Goal: Task Accomplishment & Management: Use online tool/utility

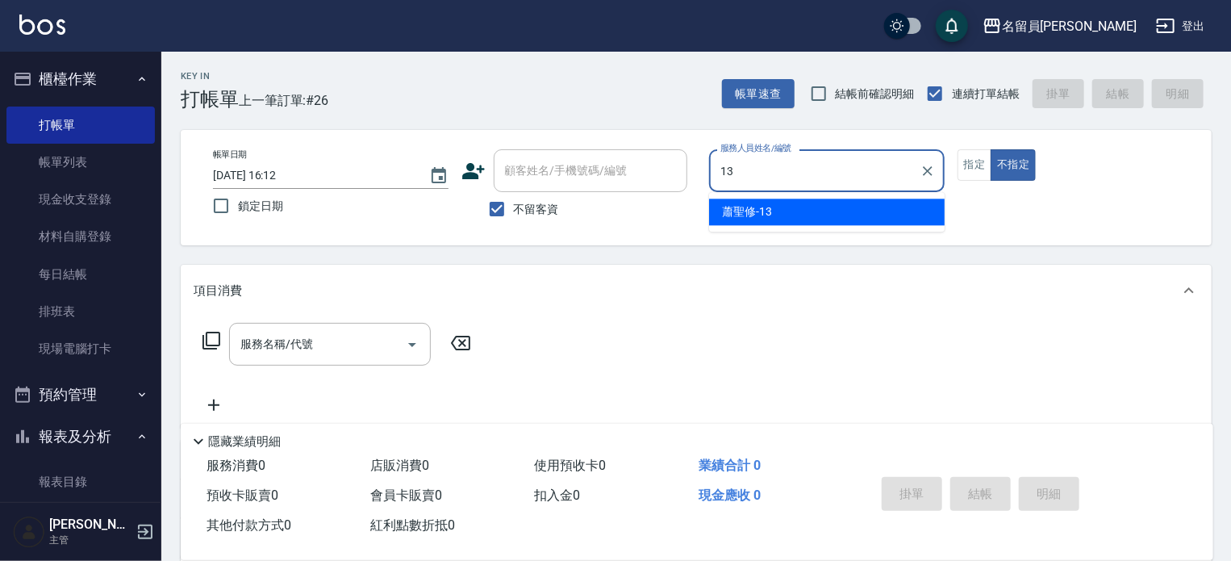
type input "[PERSON_NAME]-13"
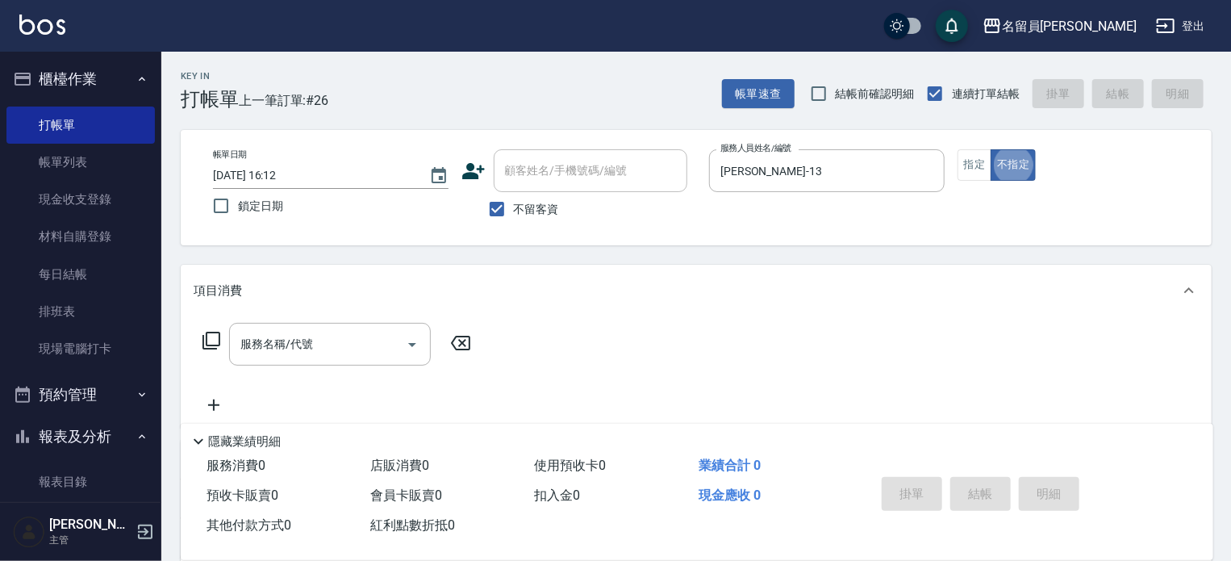
type button "false"
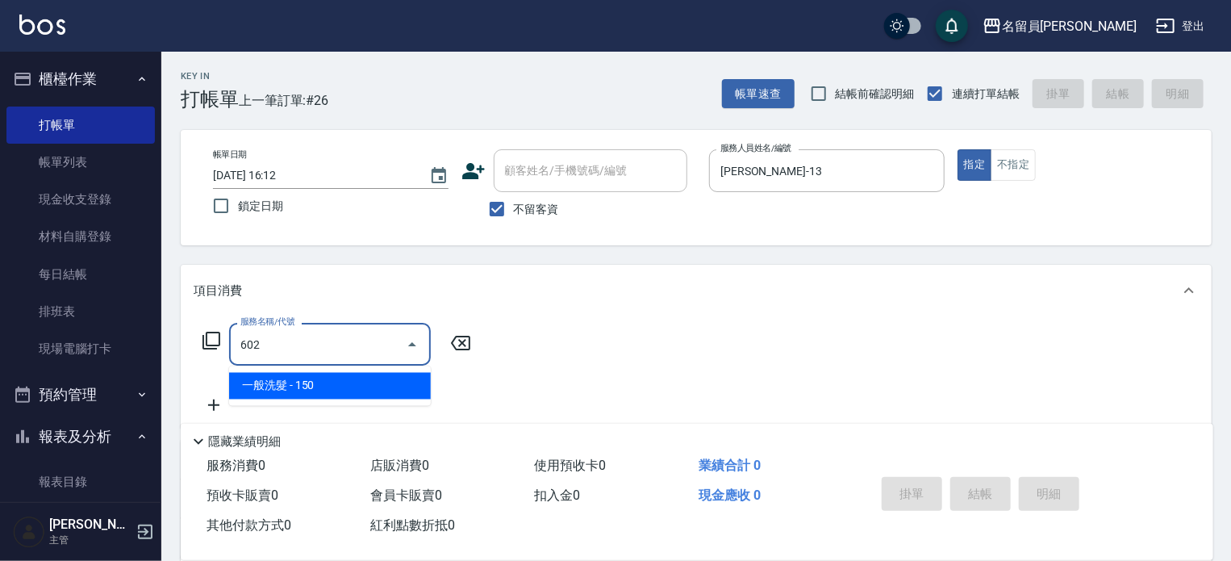
type input "一般洗髮(602)"
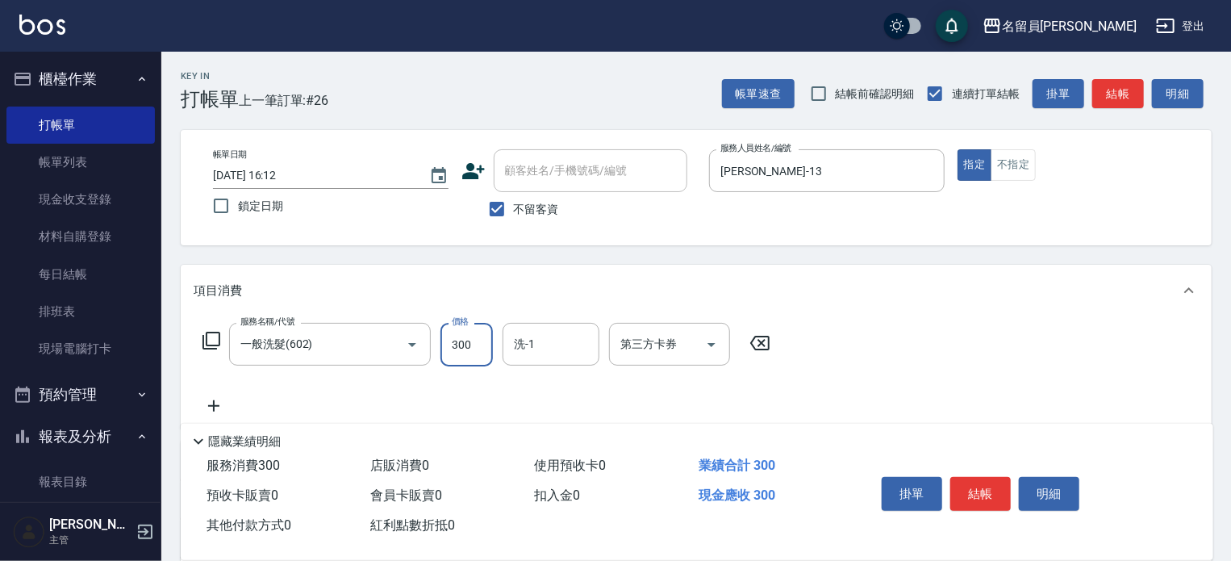
type input "300"
click at [981, 477] on button "結帳" at bounding box center [980, 494] width 61 height 34
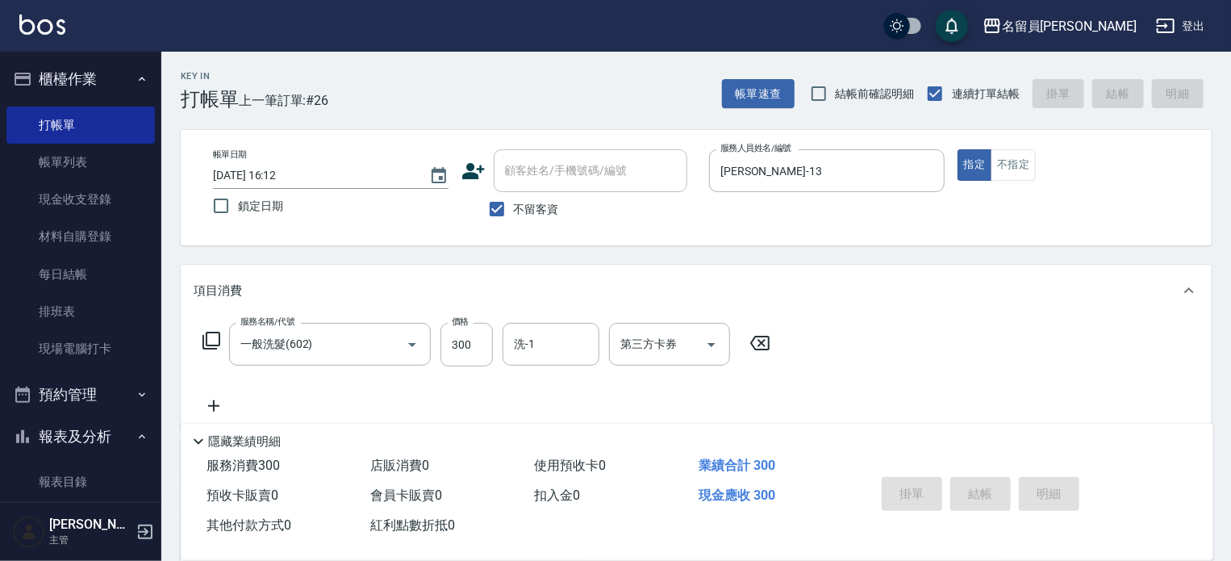
type input "[DATE] 18:25"
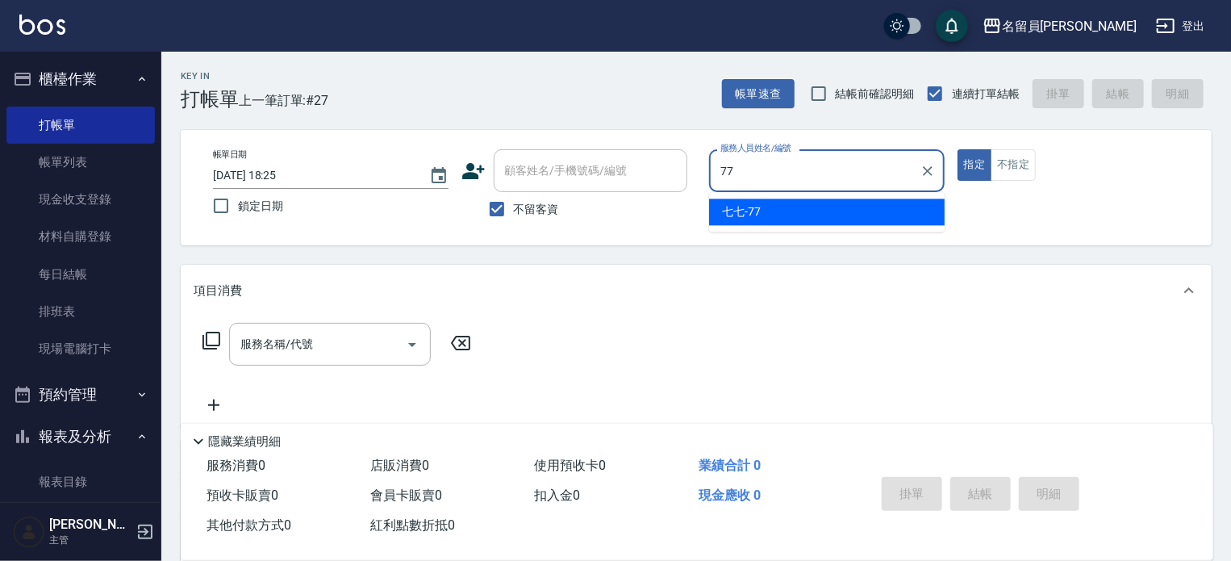
type input "七七-77"
type button "true"
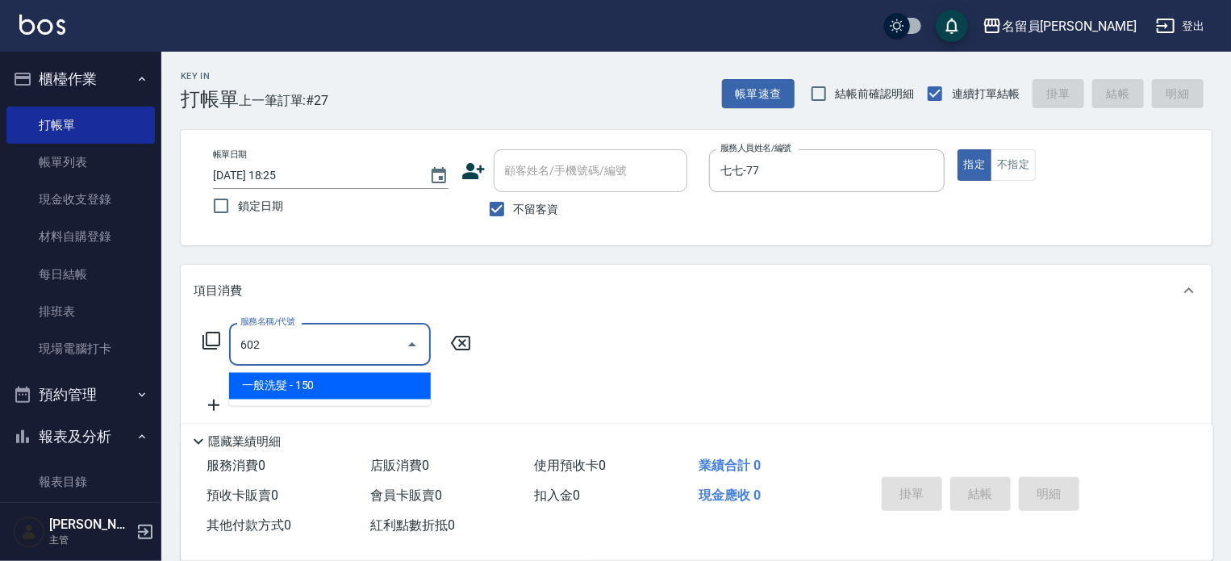
type input "一般洗髮(602)"
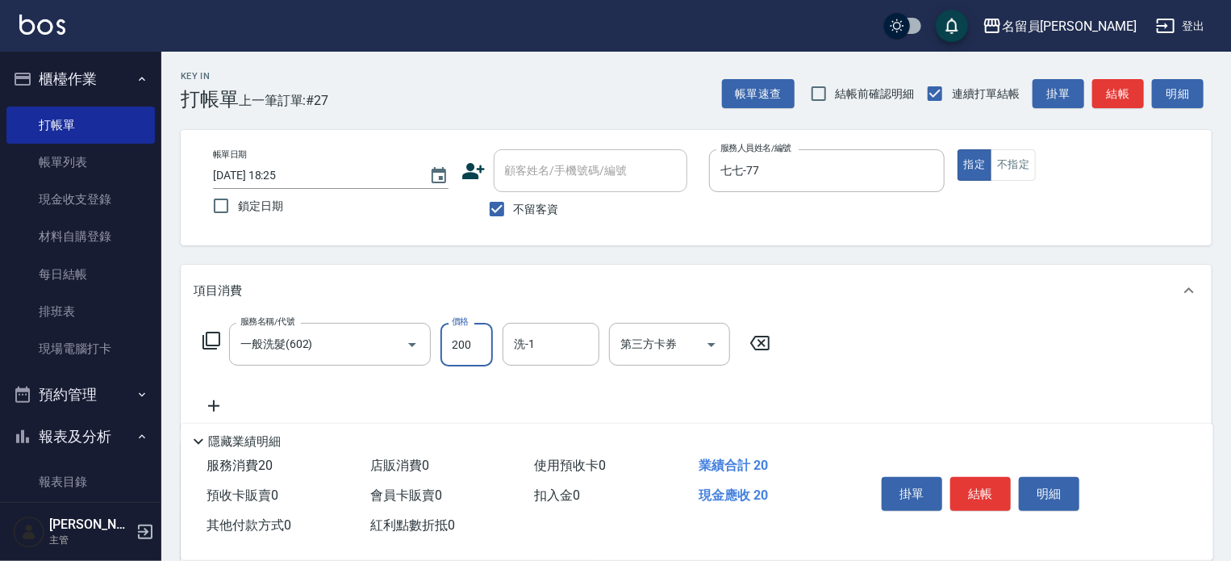
type input "200"
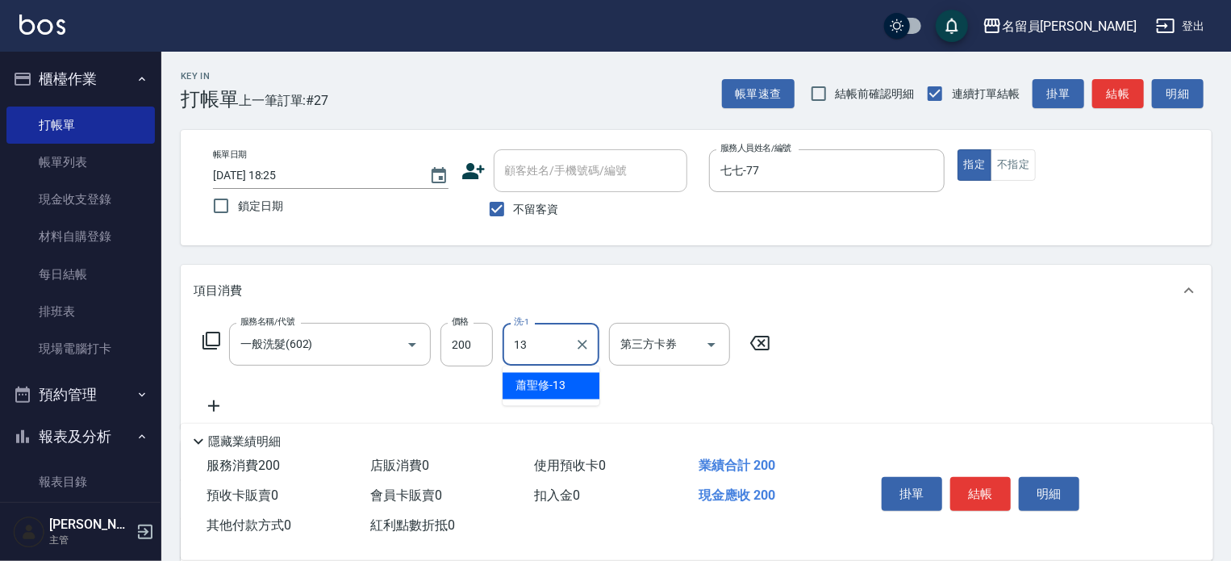
type input "[PERSON_NAME]-13"
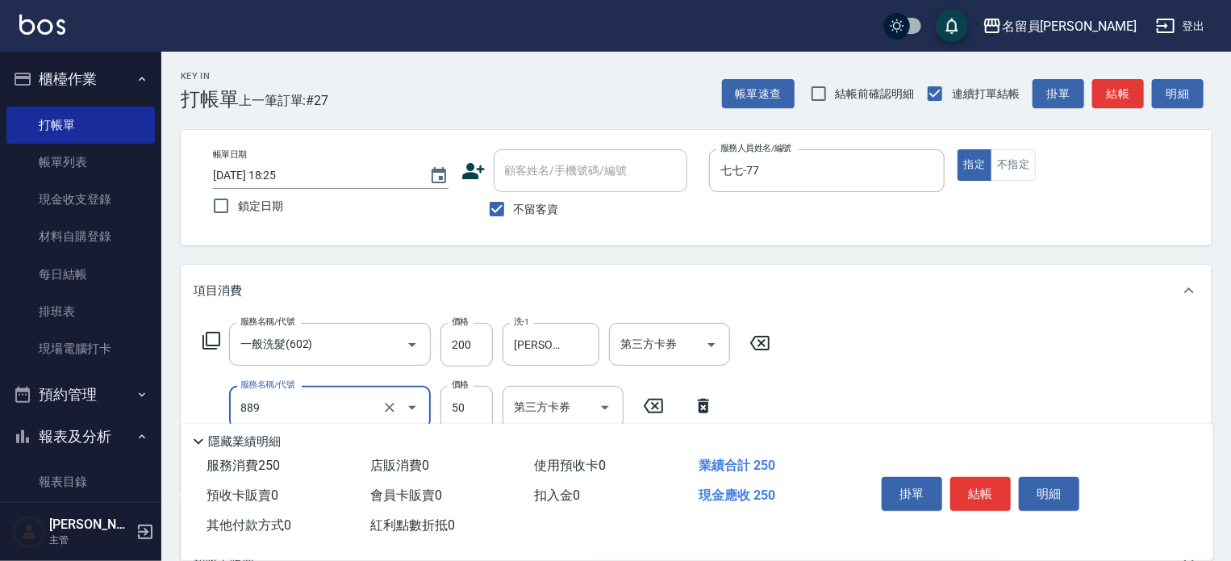
type input "精油(889)"
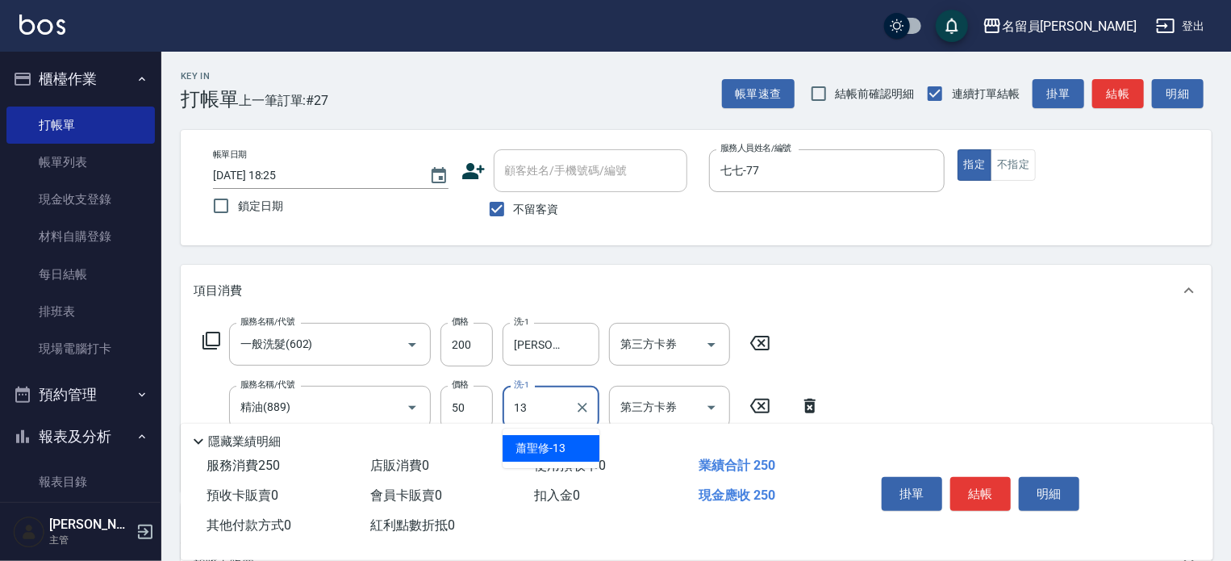
type input "[PERSON_NAME]-13"
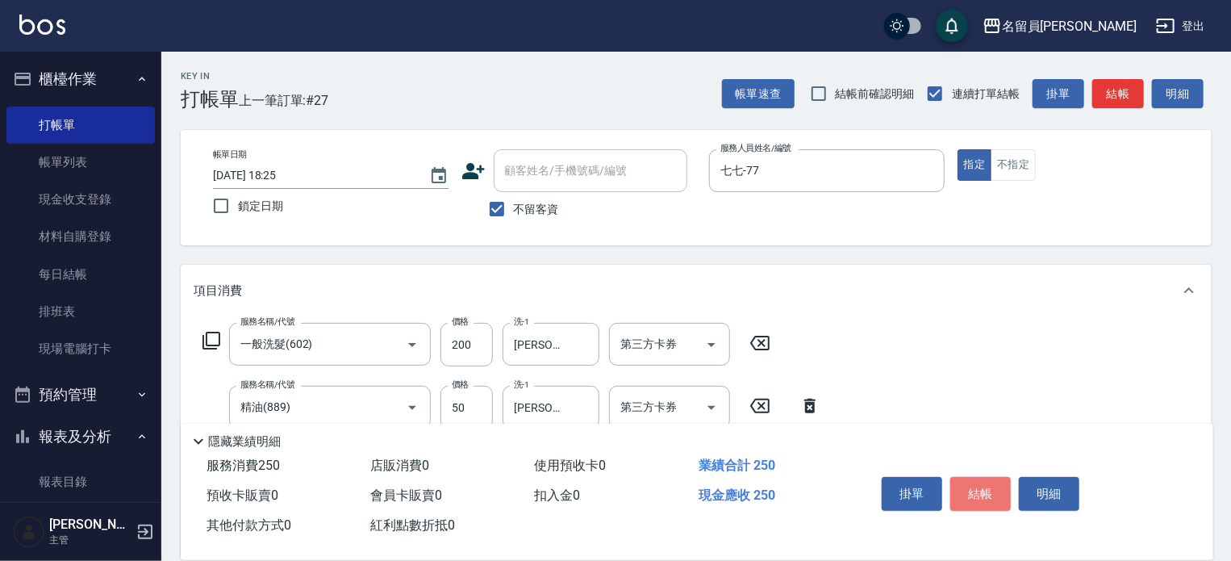
drag, startPoint x: 975, startPoint y: 480, endPoint x: 984, endPoint y: 451, distance: 30.6
click at [984, 456] on div "掛單 結帳 明細" at bounding box center [1025, 496] width 338 height 90
click at [985, 487] on button "結帳" at bounding box center [980, 494] width 61 height 34
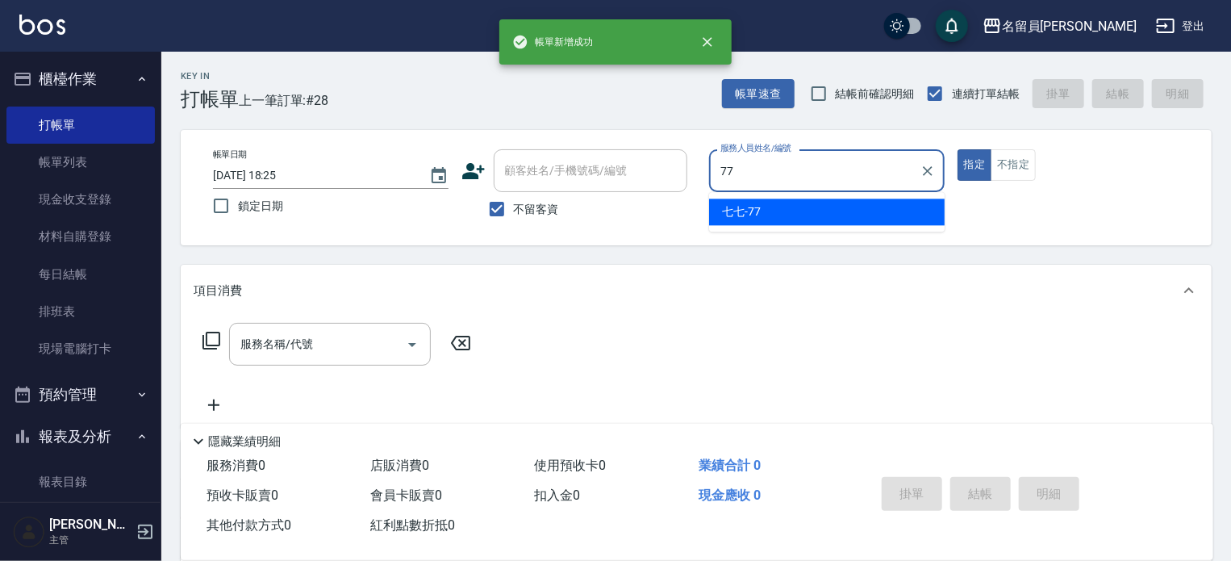
type input "七七-77"
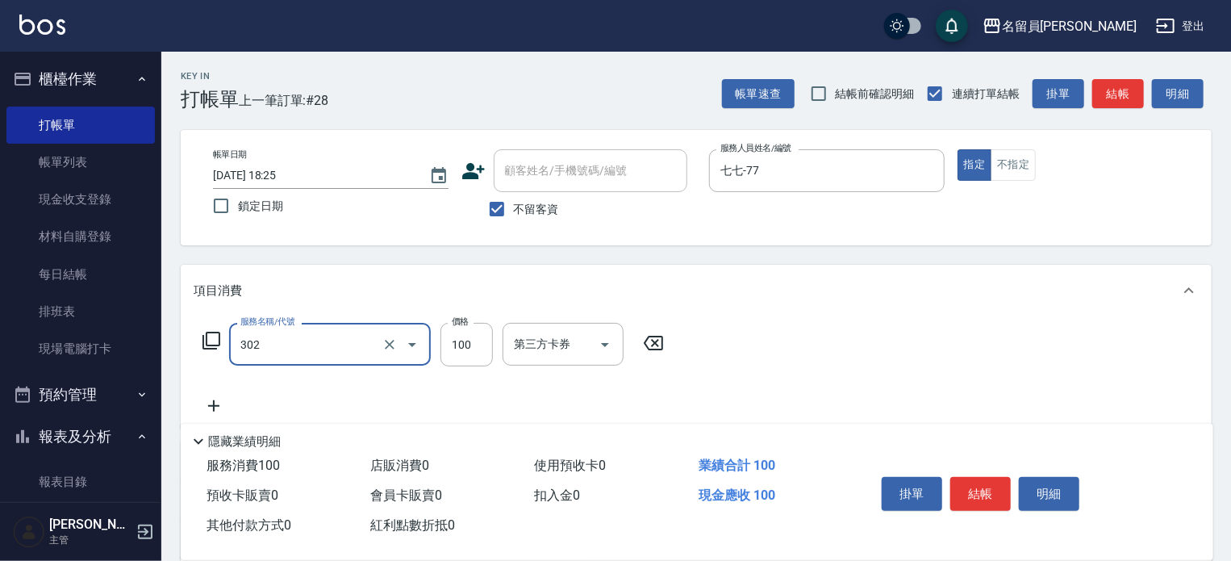
type input "剪髮(302)"
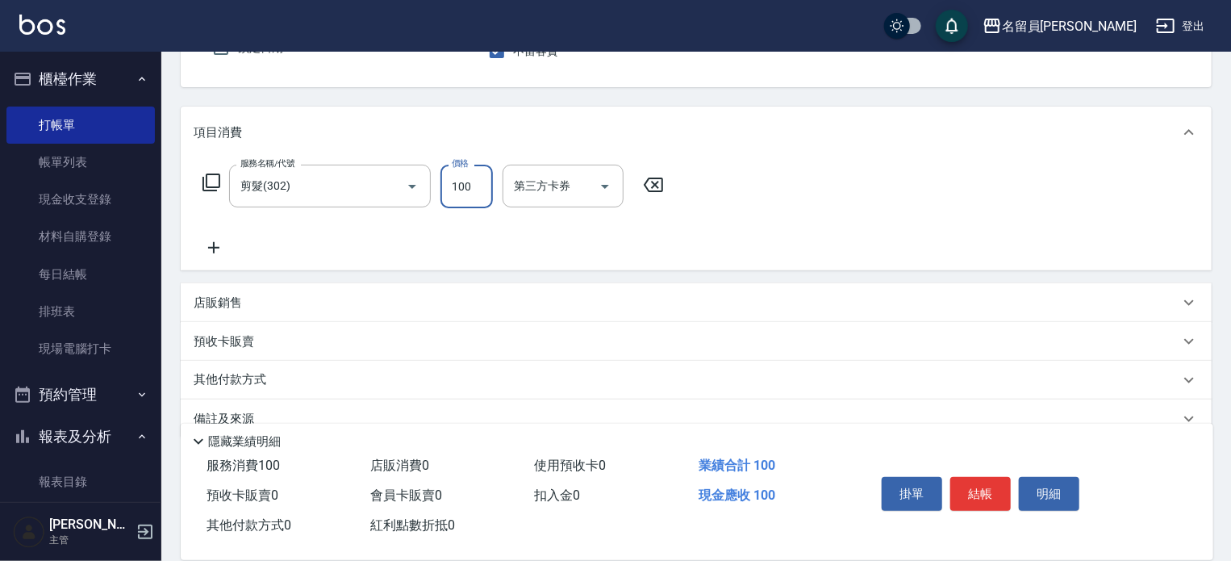
scroll to position [189, 0]
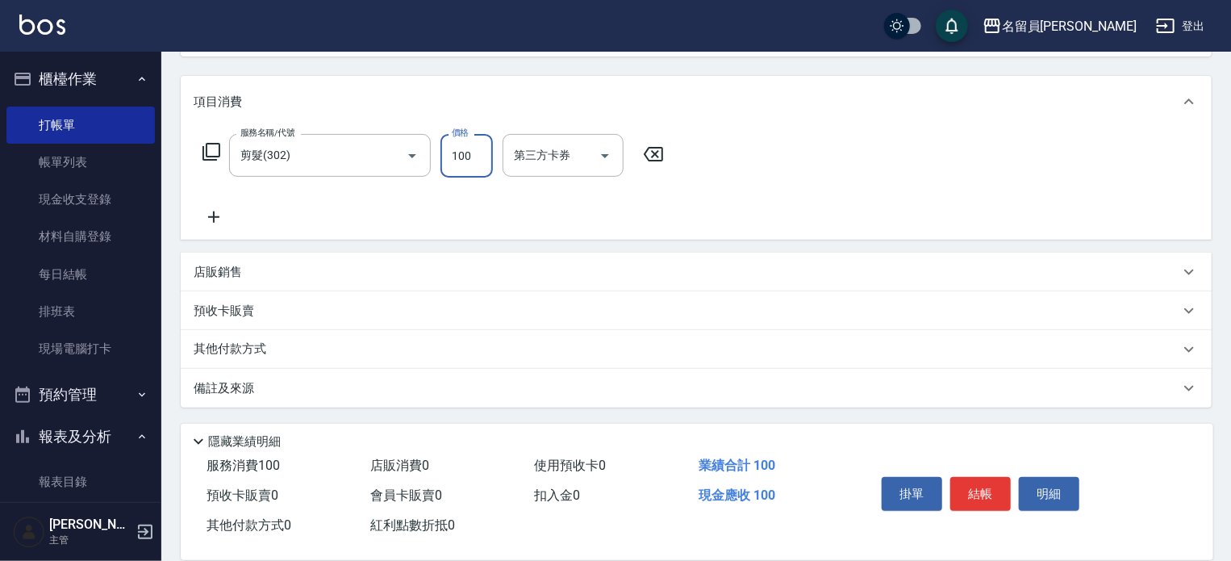
click at [556, 273] on div "店販銷售" at bounding box center [687, 272] width 986 height 17
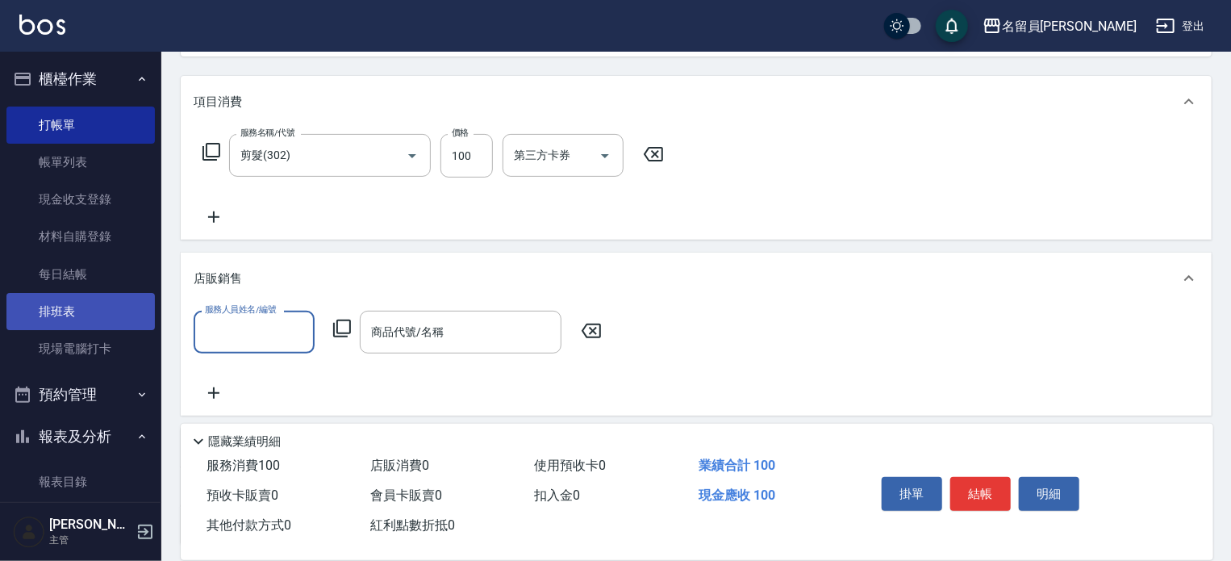
scroll to position [0, 0]
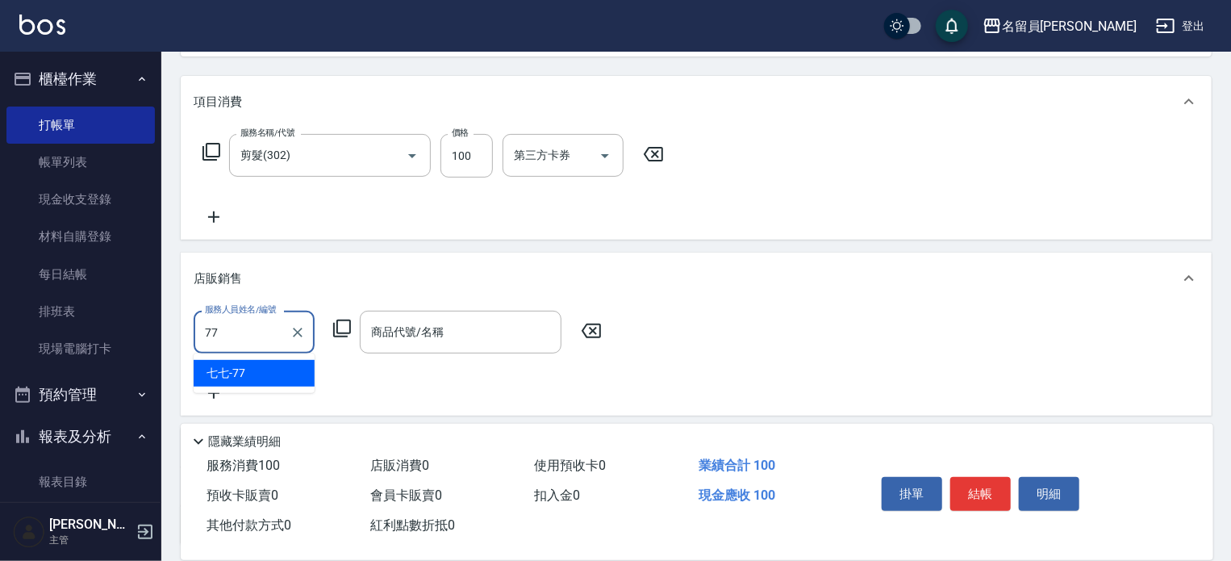
type input "七七-77"
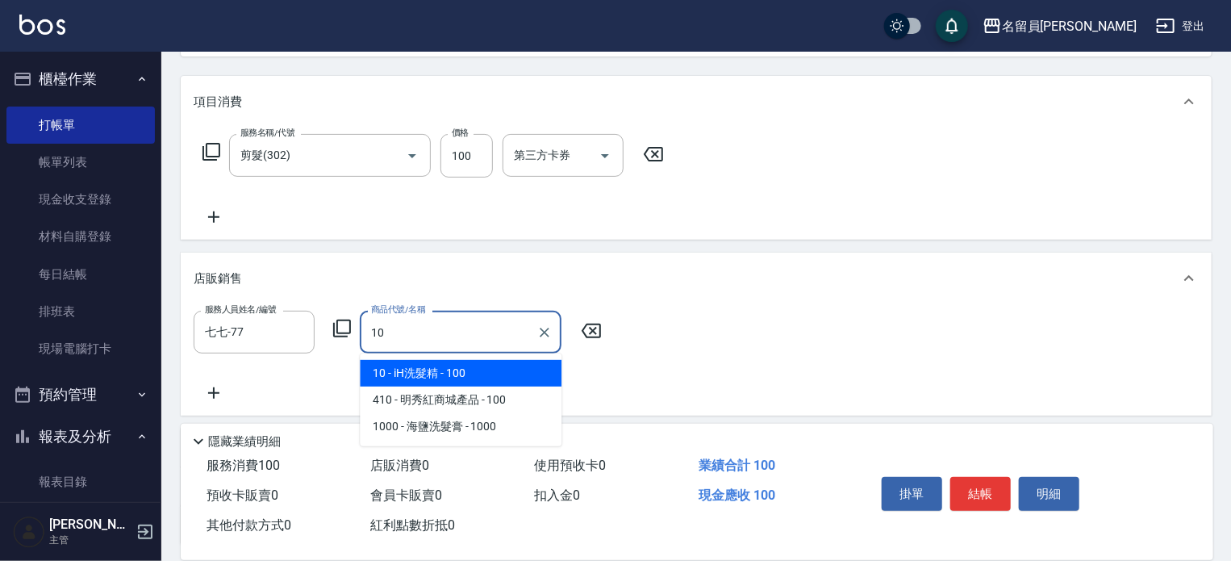
type input "iH洗髮精"
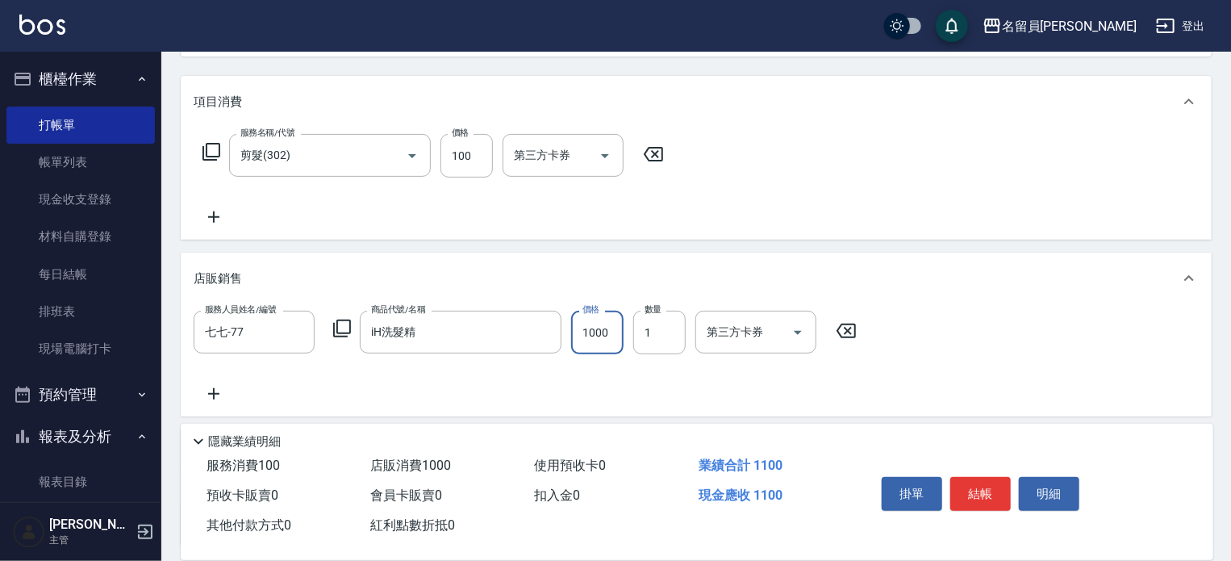
type input "1000"
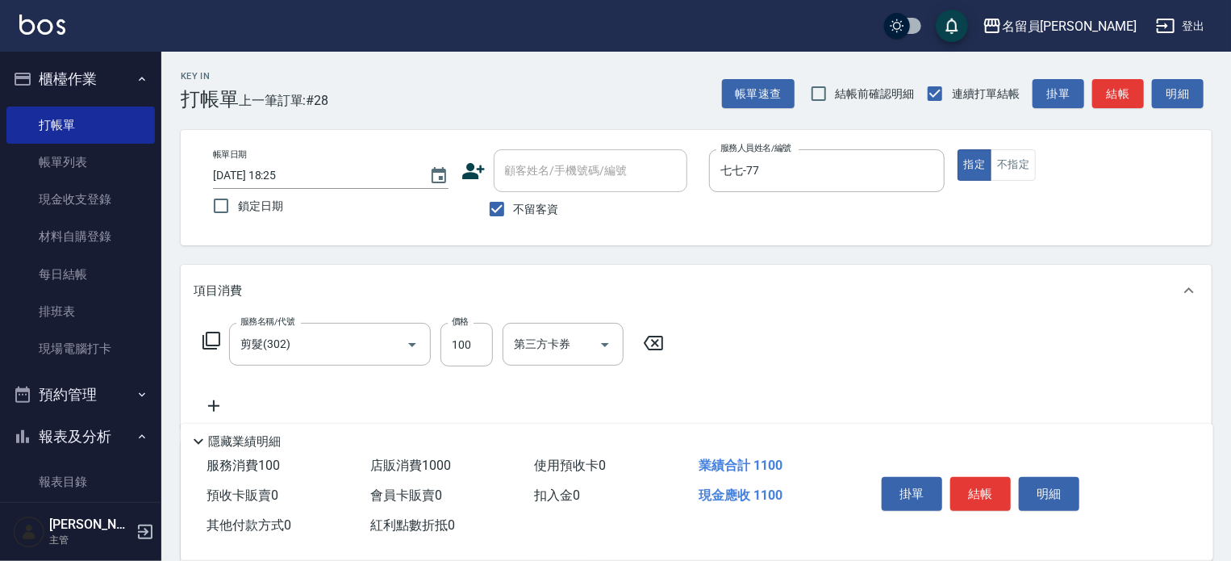
click at [964, 486] on button "結帳" at bounding box center [980, 494] width 61 height 34
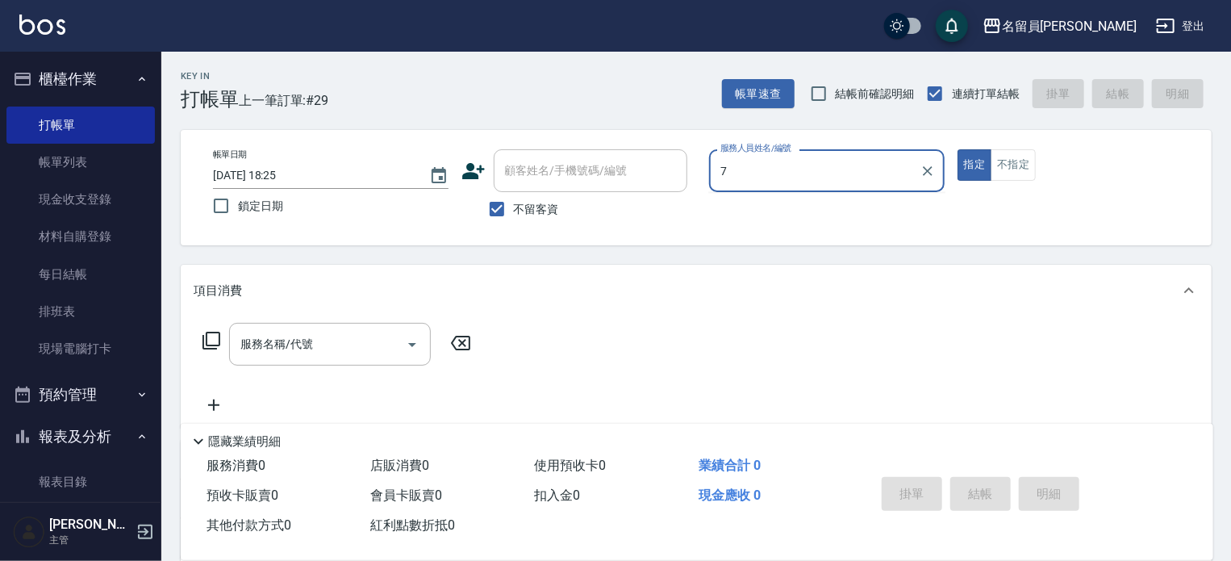
type input "7"
click at [958, 149] on button "指定" at bounding box center [975, 164] width 35 height 31
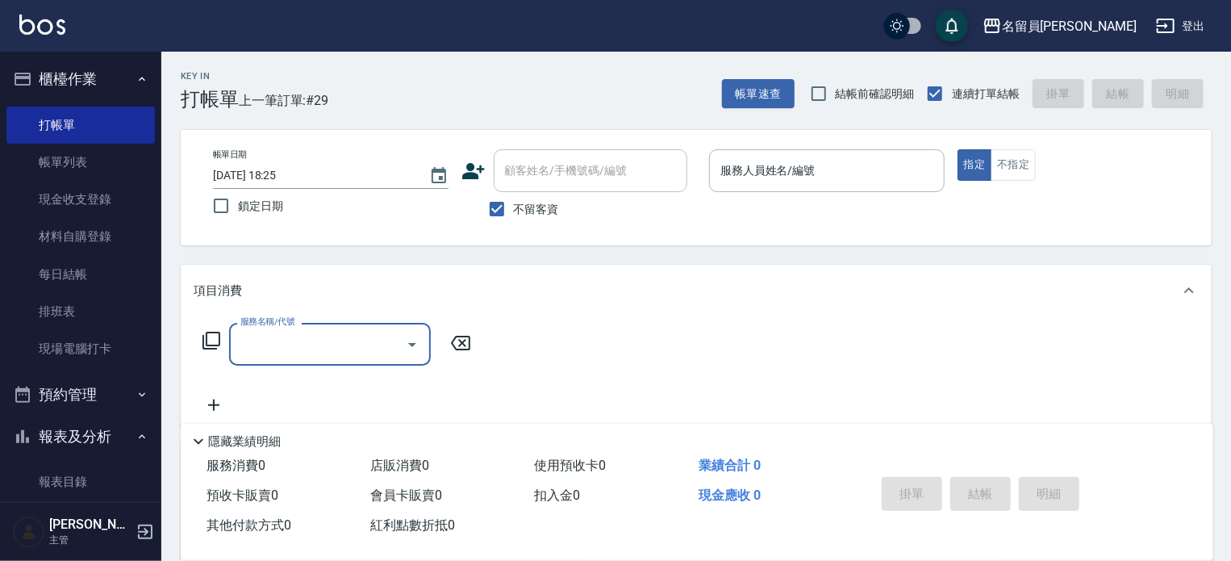
type input "6"
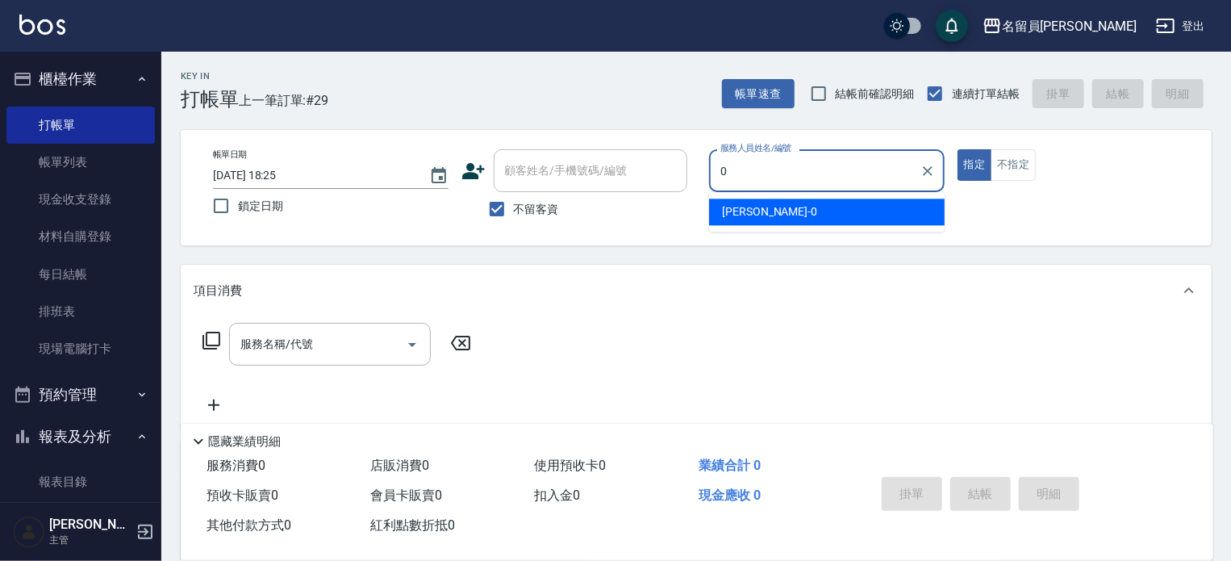
type input "[PERSON_NAME]-0"
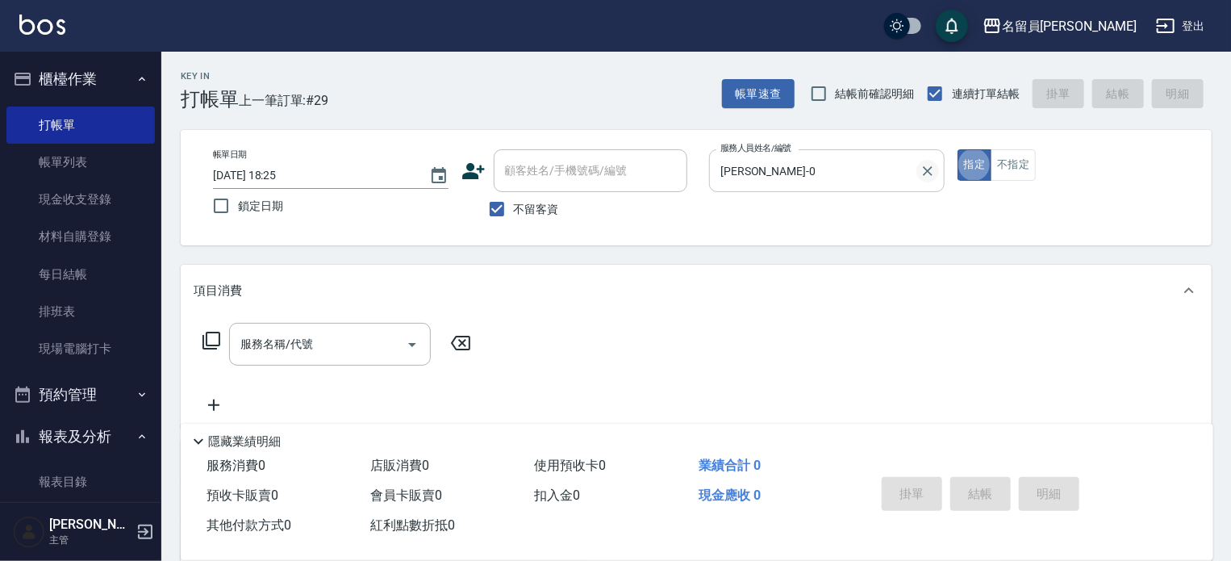
click at [924, 178] on icon "Clear" at bounding box center [928, 171] width 16 height 16
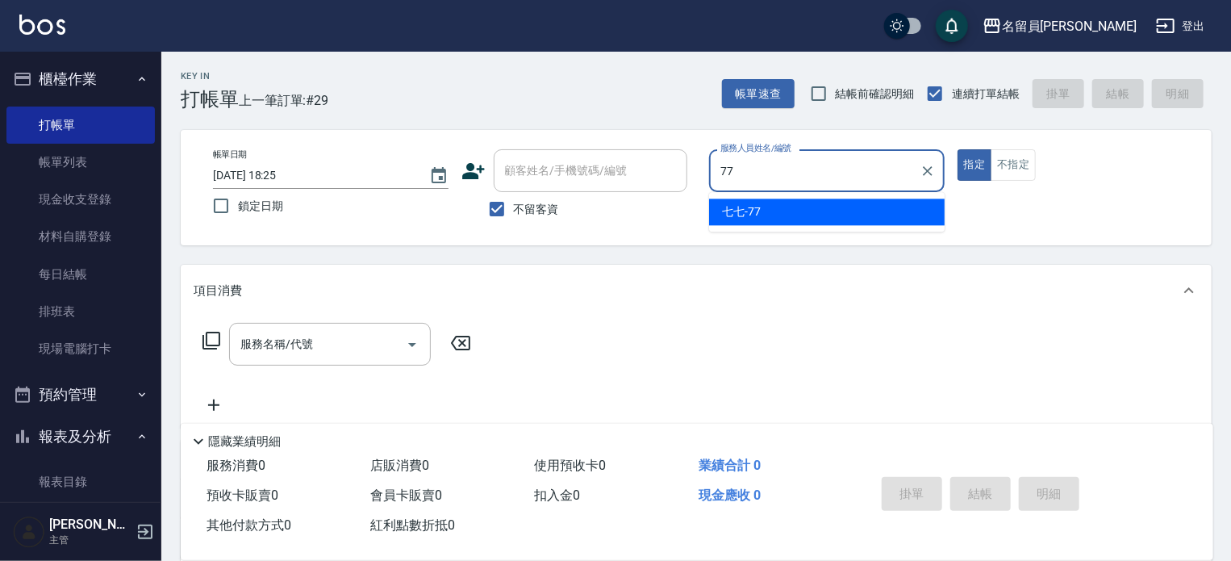
type input "七七-77"
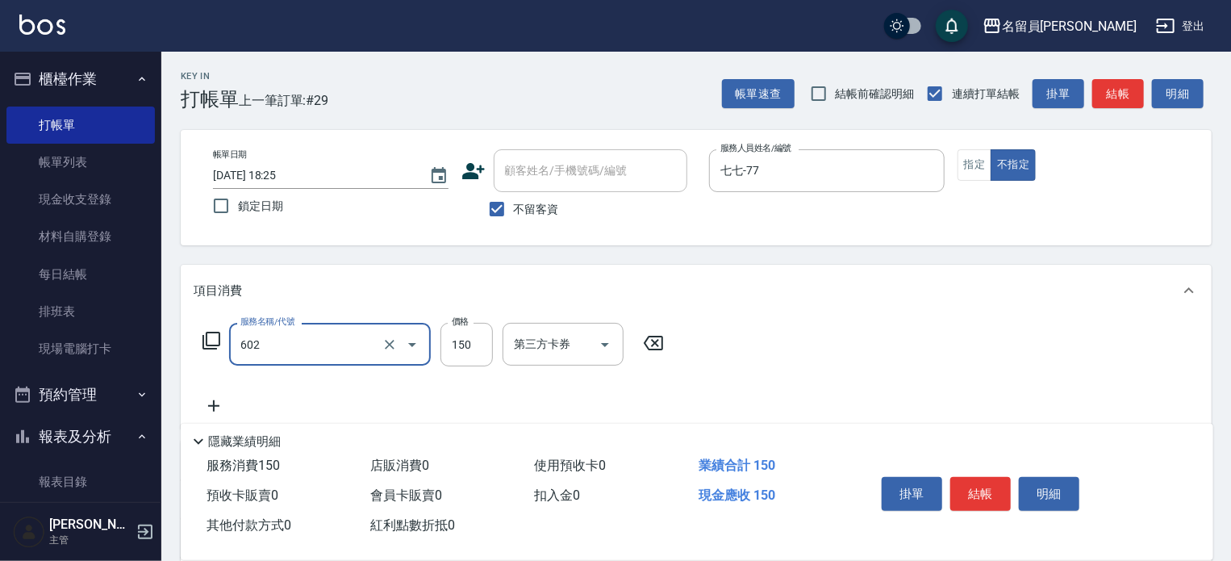
type input "一般洗髮(602)"
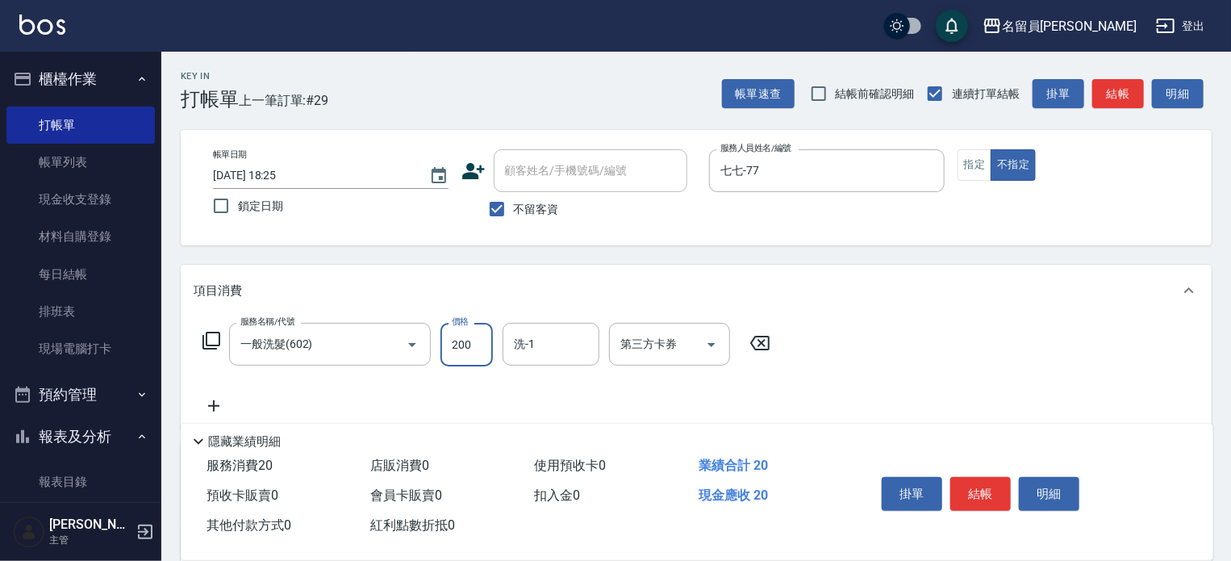
type input "200"
type input "[PERSON_NAME]-45"
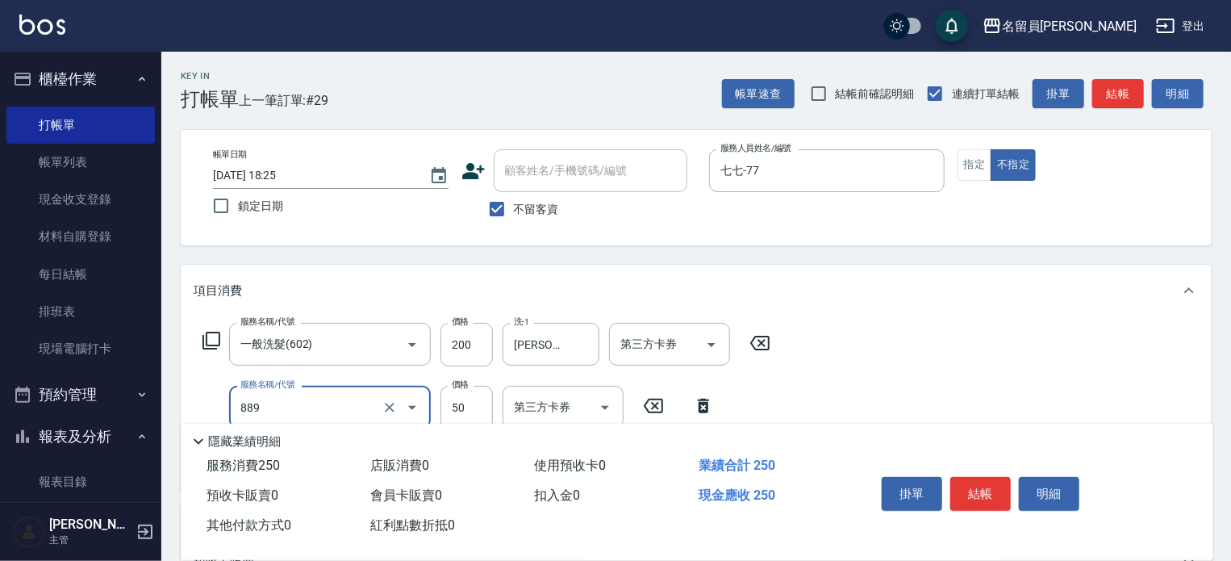
type input "精油(889)"
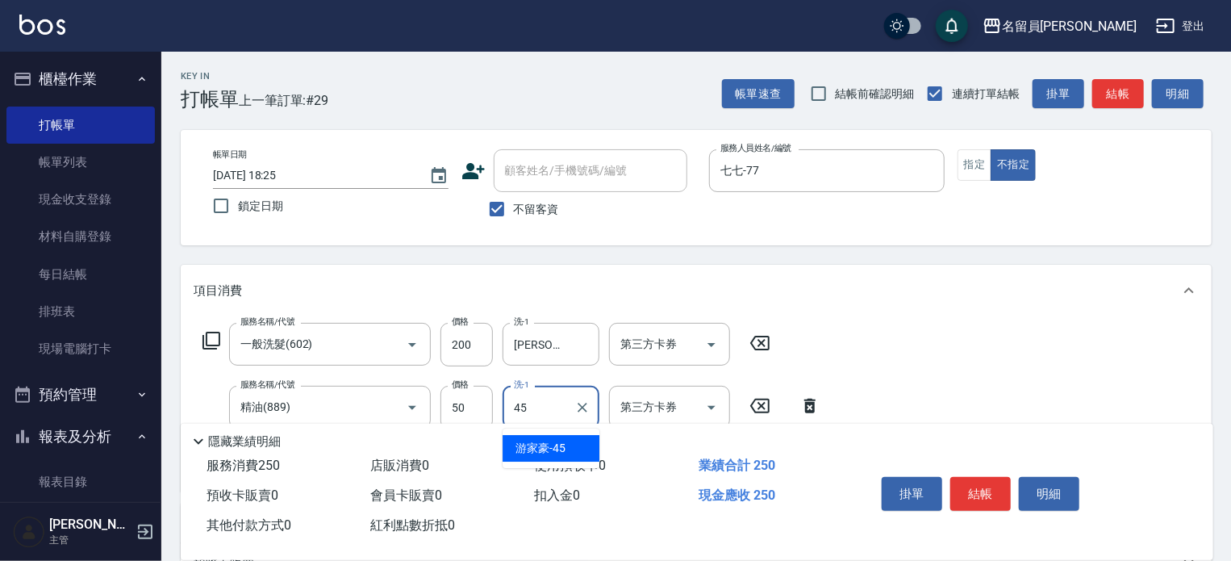
type input "[PERSON_NAME]-45"
type input "瞬間保養(415)"
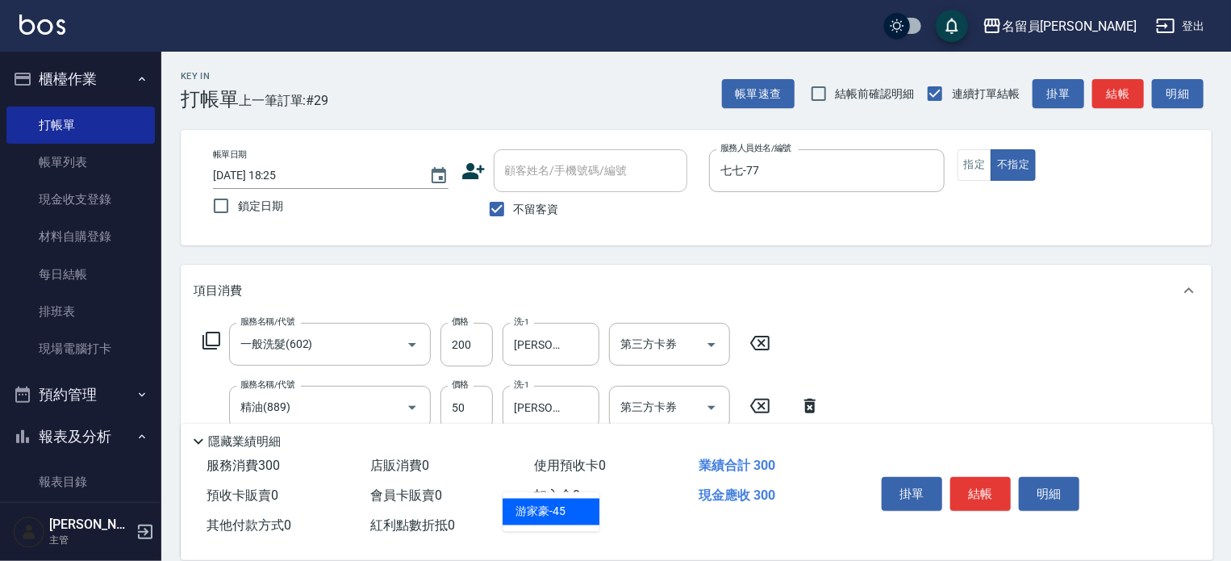
type input "[PERSON_NAME]-45"
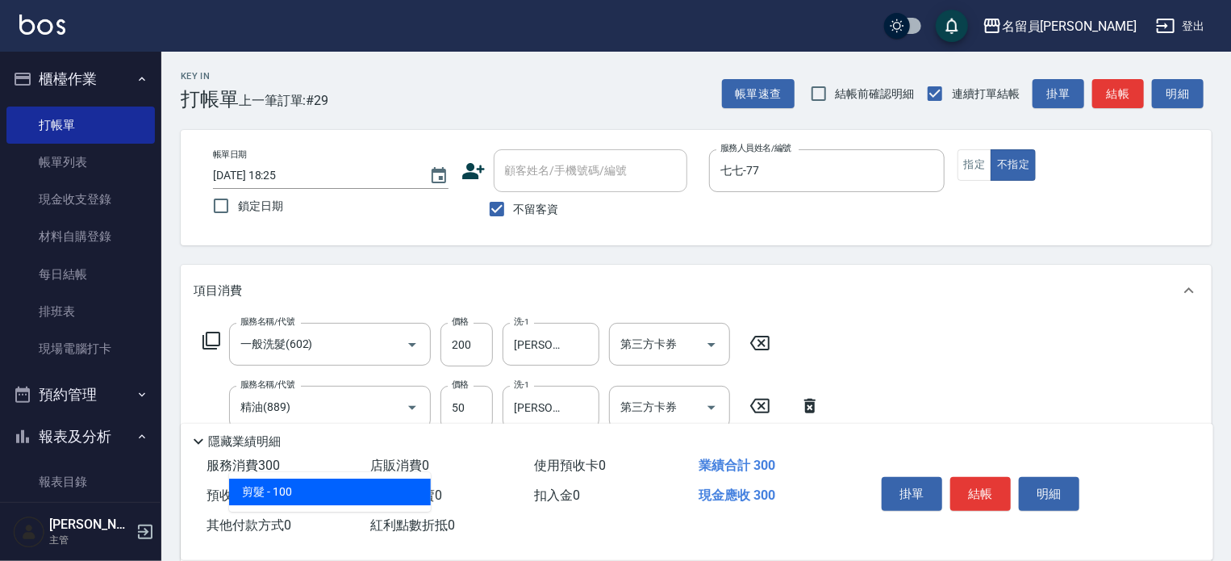
type input "剪髮(302)"
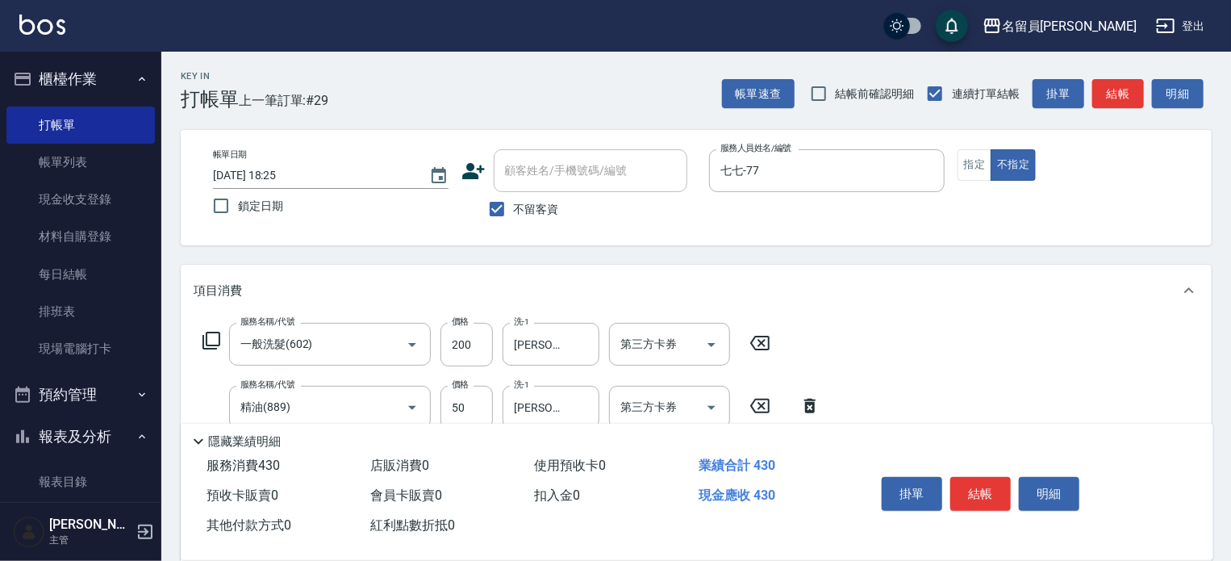
type input "130"
click at [975, 477] on button "結帳" at bounding box center [980, 494] width 61 height 34
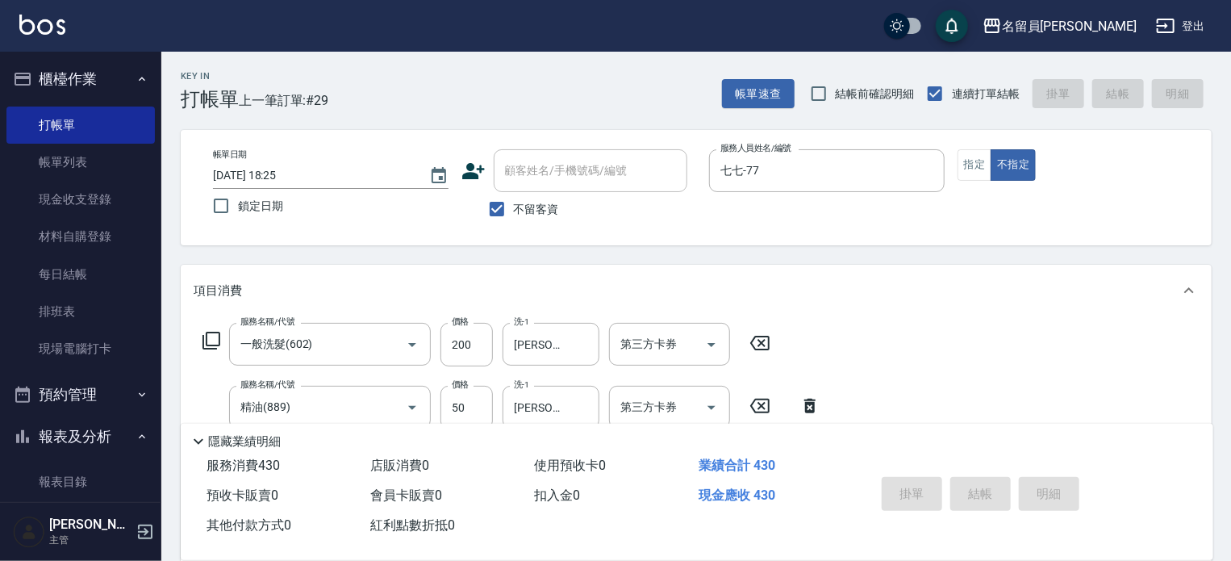
type input "[DATE] 18:26"
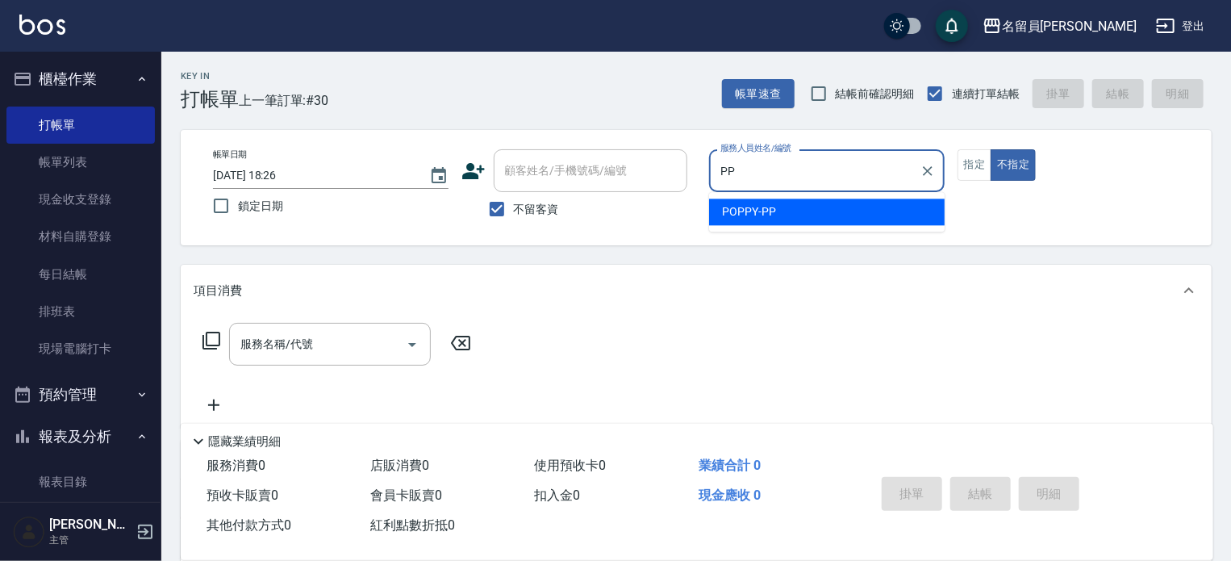
type input "POPPY-PP"
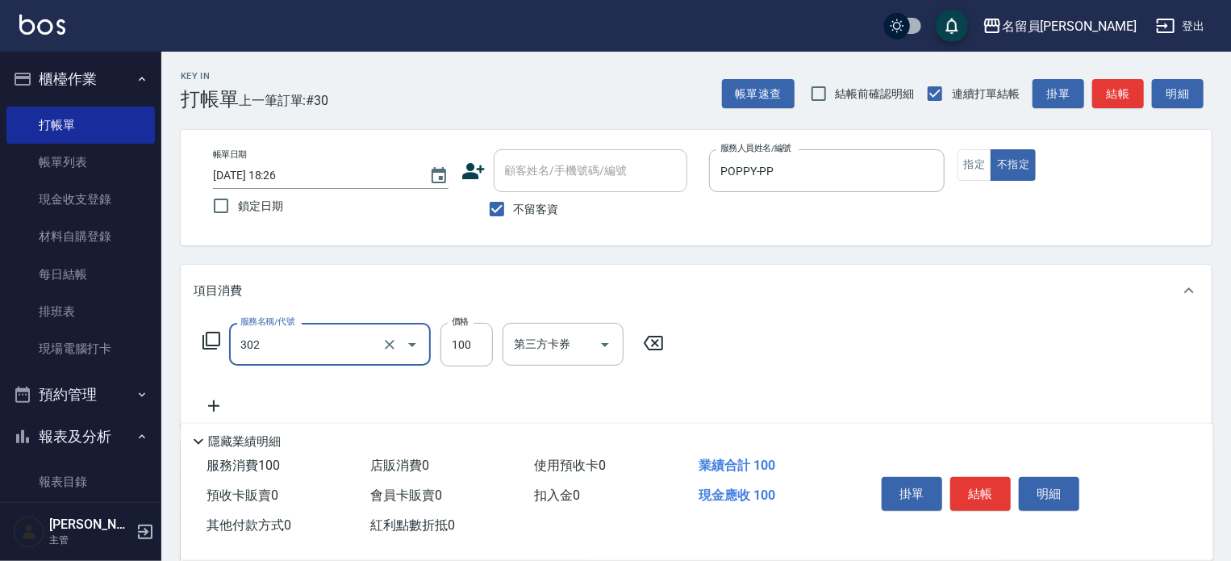
type input "剪髮(302)"
type input "230"
drag, startPoint x: 987, startPoint y: 486, endPoint x: 1001, endPoint y: 483, distance: 14.9
click at [991, 484] on button "結帳" at bounding box center [980, 494] width 61 height 34
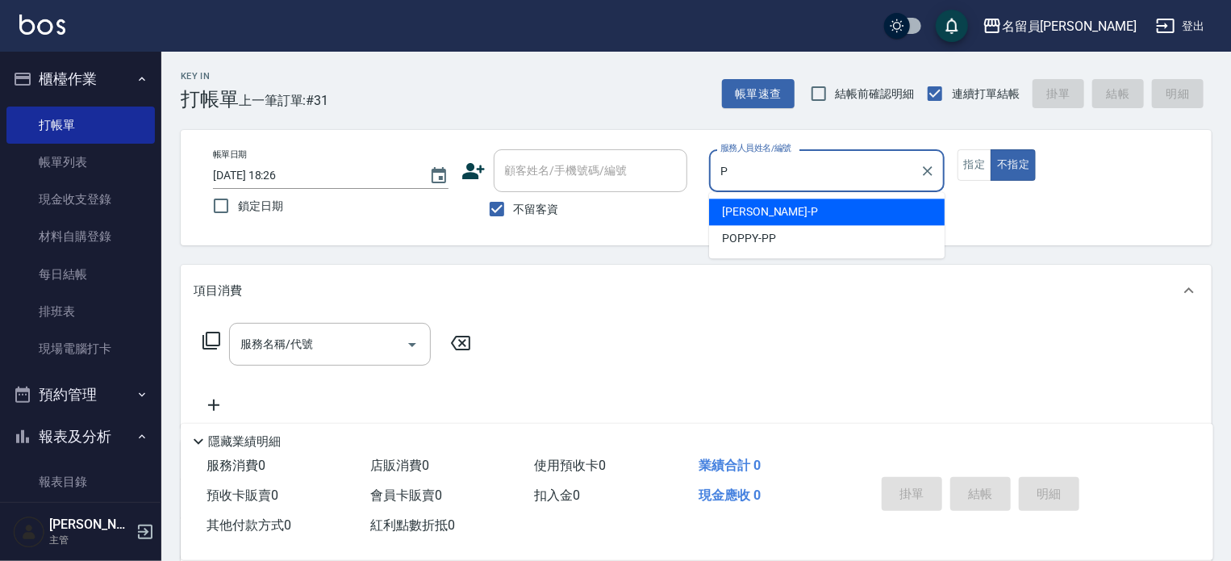
type input "[PERSON_NAME]"
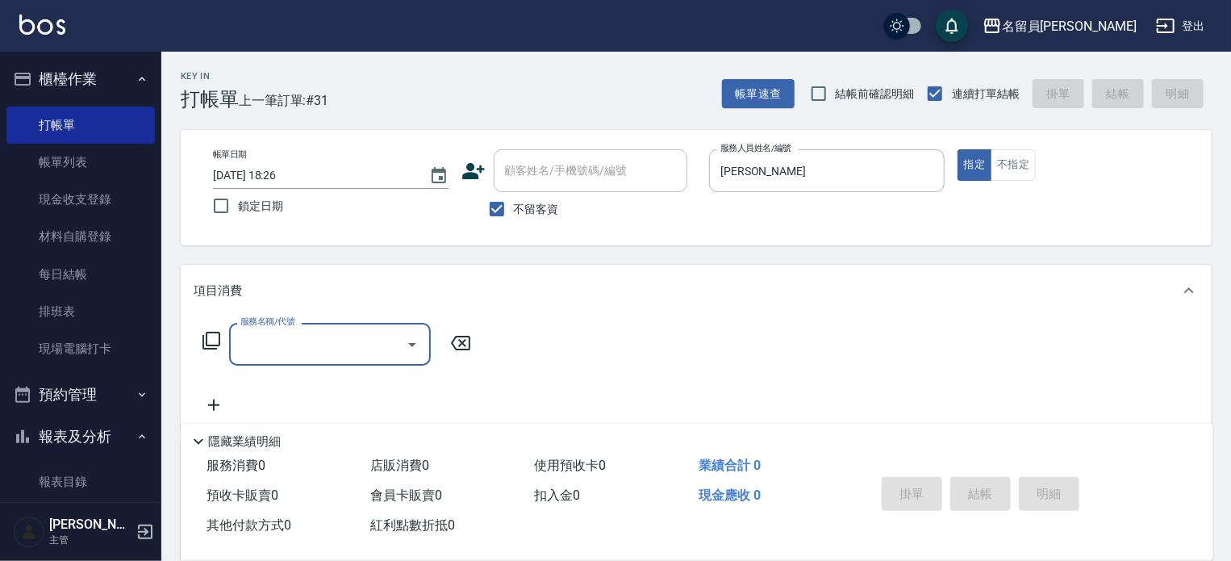
type input "3"
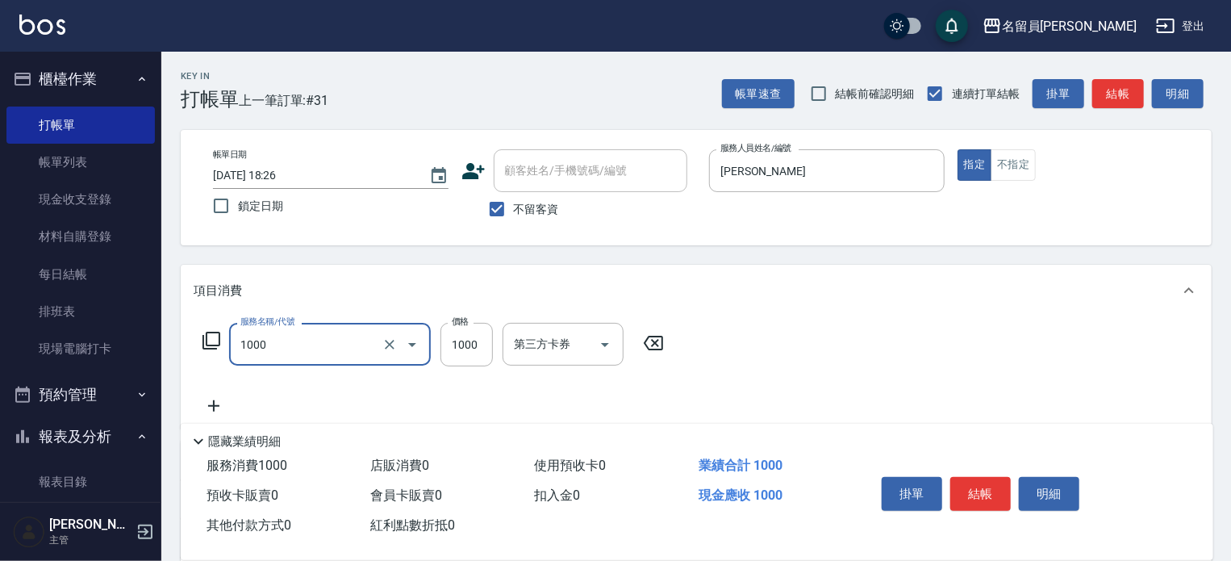
type input "酵素護髮(1000)"
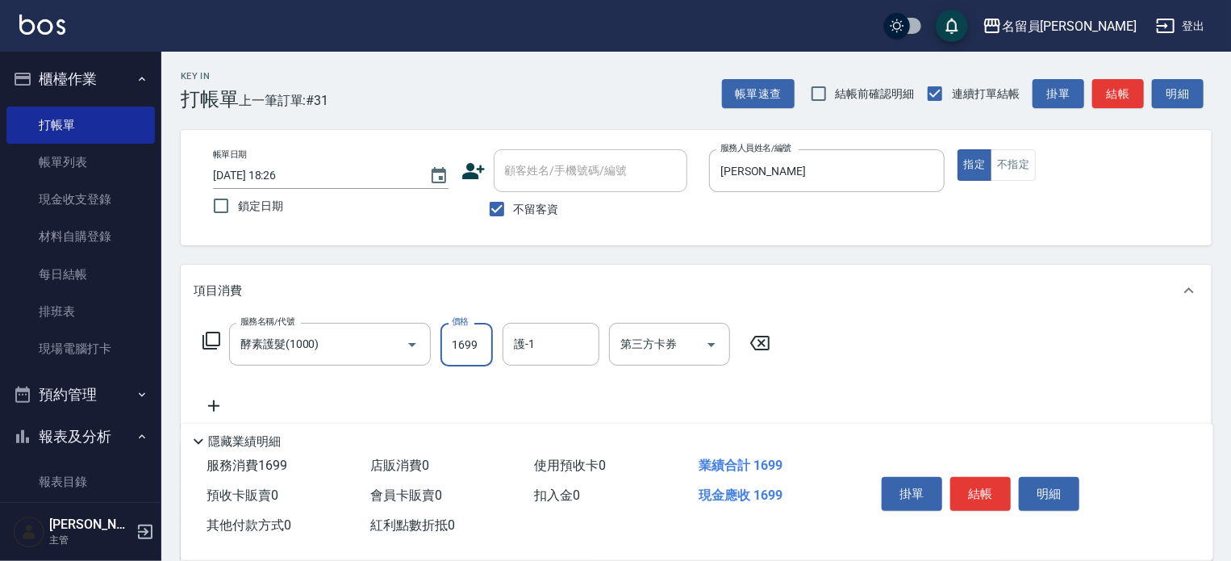
type input "1699"
drag, startPoint x: 989, startPoint y: 489, endPoint x: 995, endPoint y: 474, distance: 16.3
click at [991, 488] on button "結帳" at bounding box center [980, 494] width 61 height 34
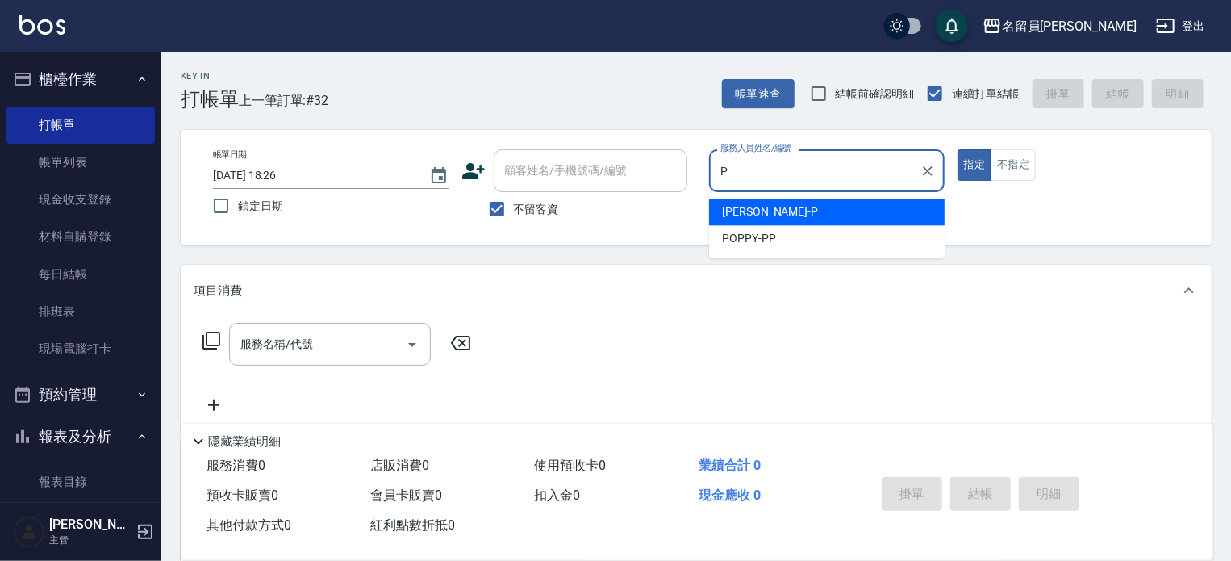
type input "[PERSON_NAME]"
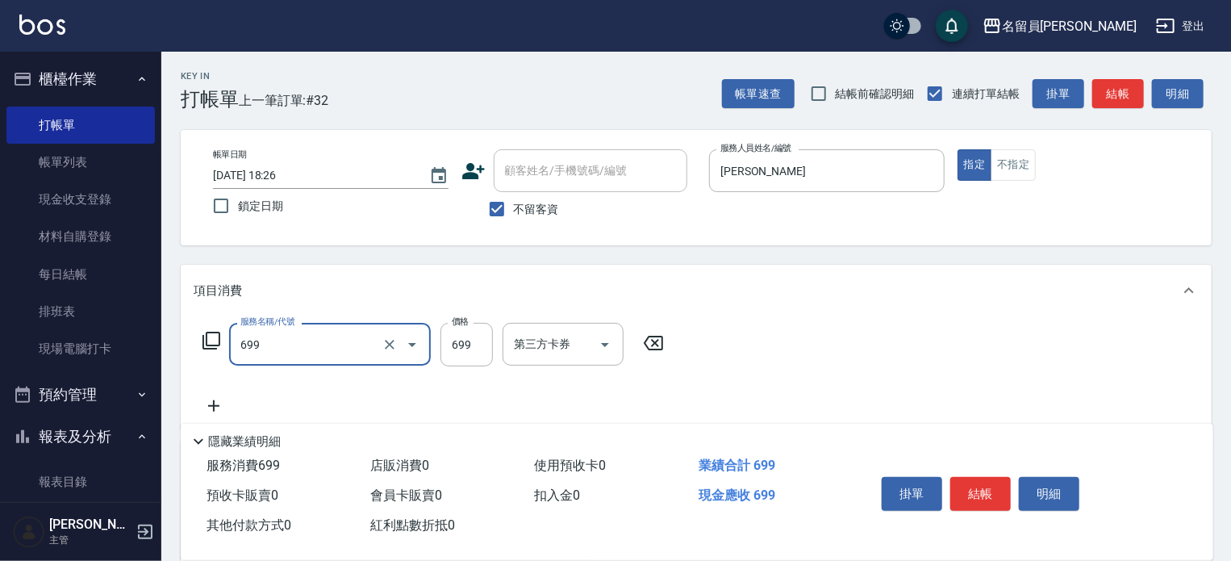
type input "精油洗髮(699)"
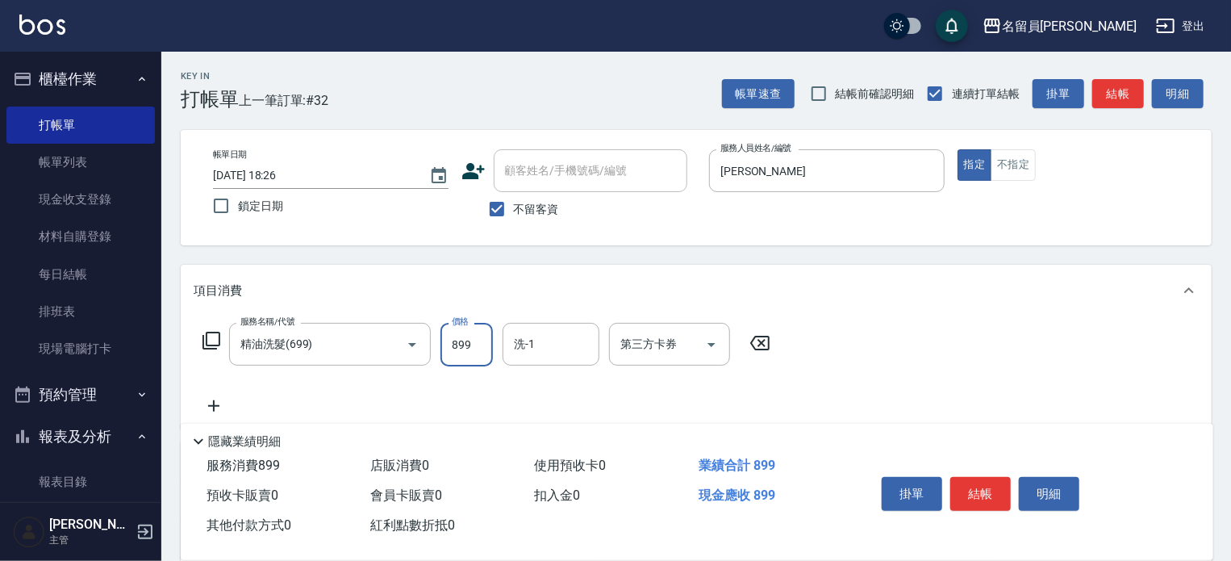
type input "899"
type input "[PERSON_NAME]-45"
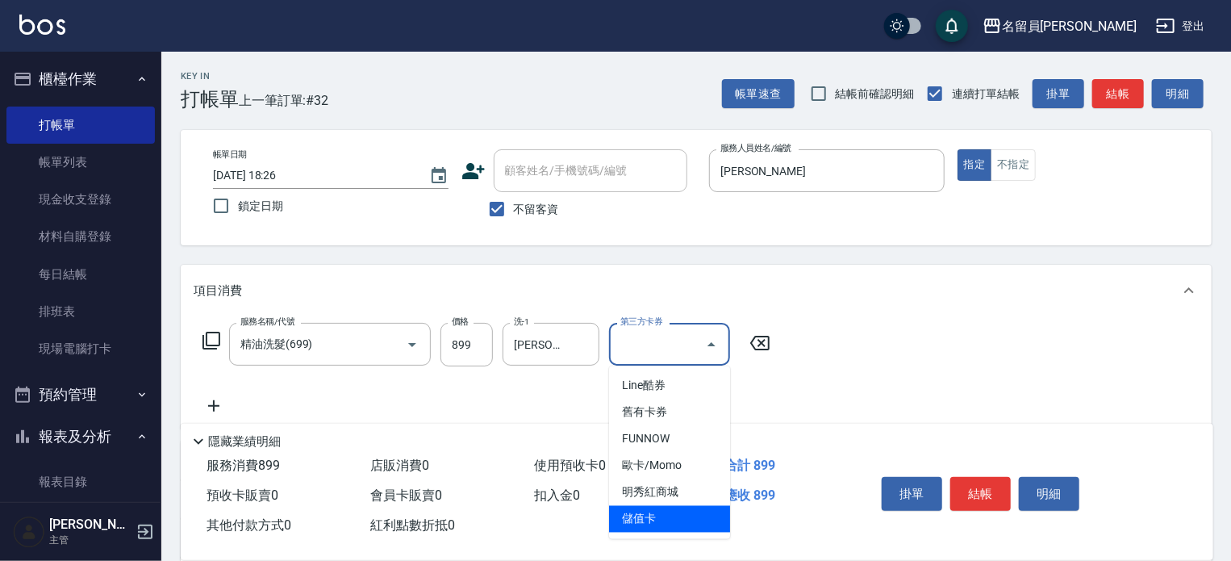
type input "儲值卡"
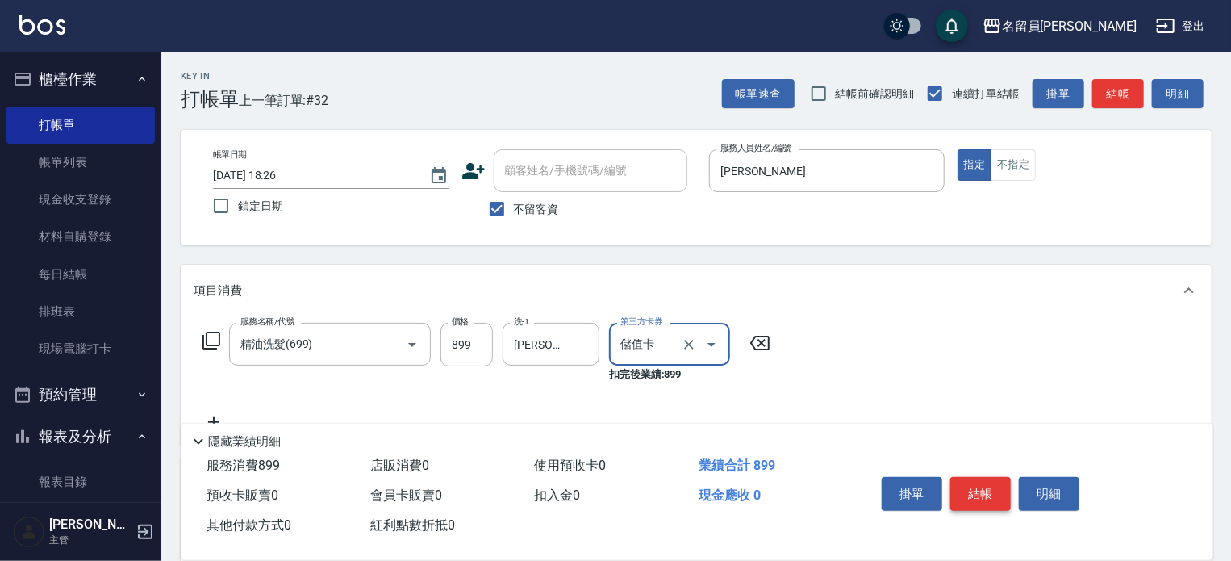
click at [989, 495] on button "結帳" at bounding box center [980, 494] width 61 height 34
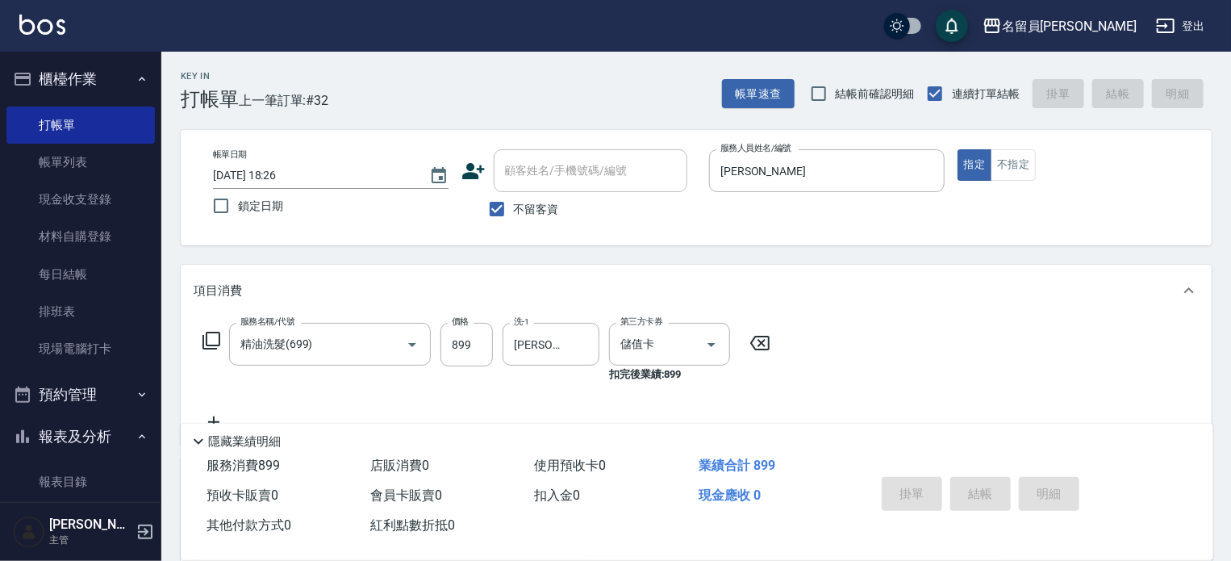
type input "[DATE] 18:27"
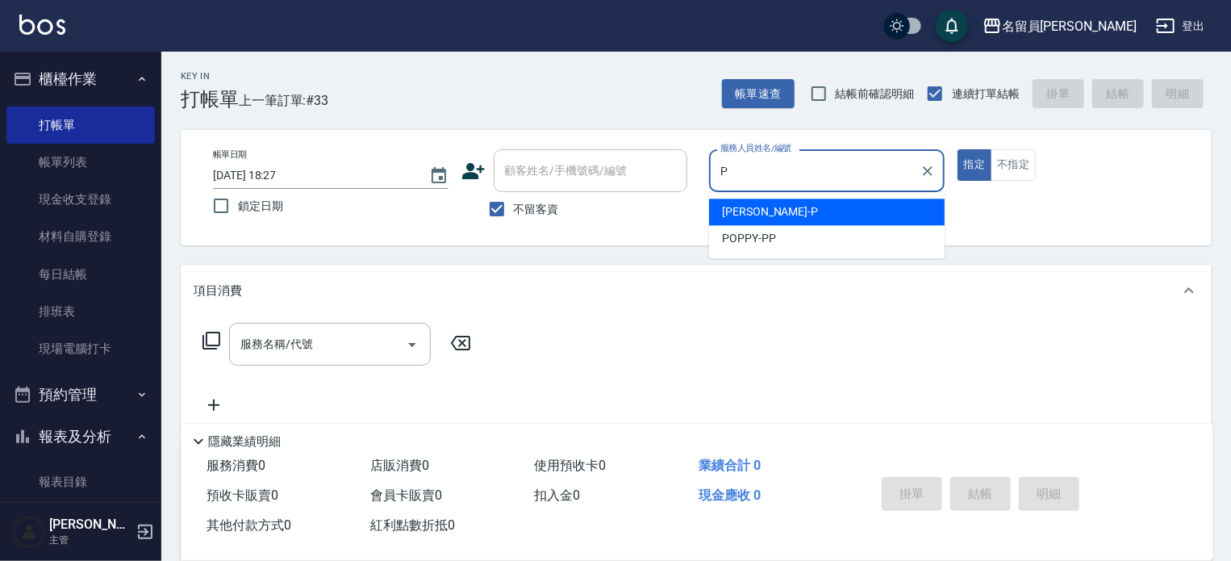
type input "[PERSON_NAME]"
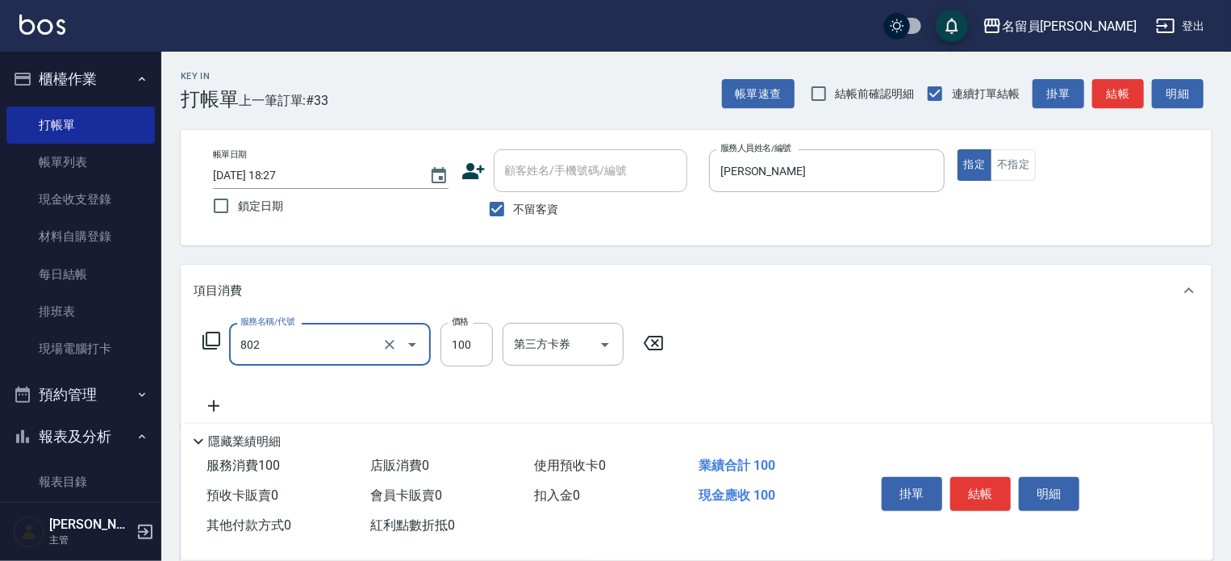
type input "VIP儲值(802)"
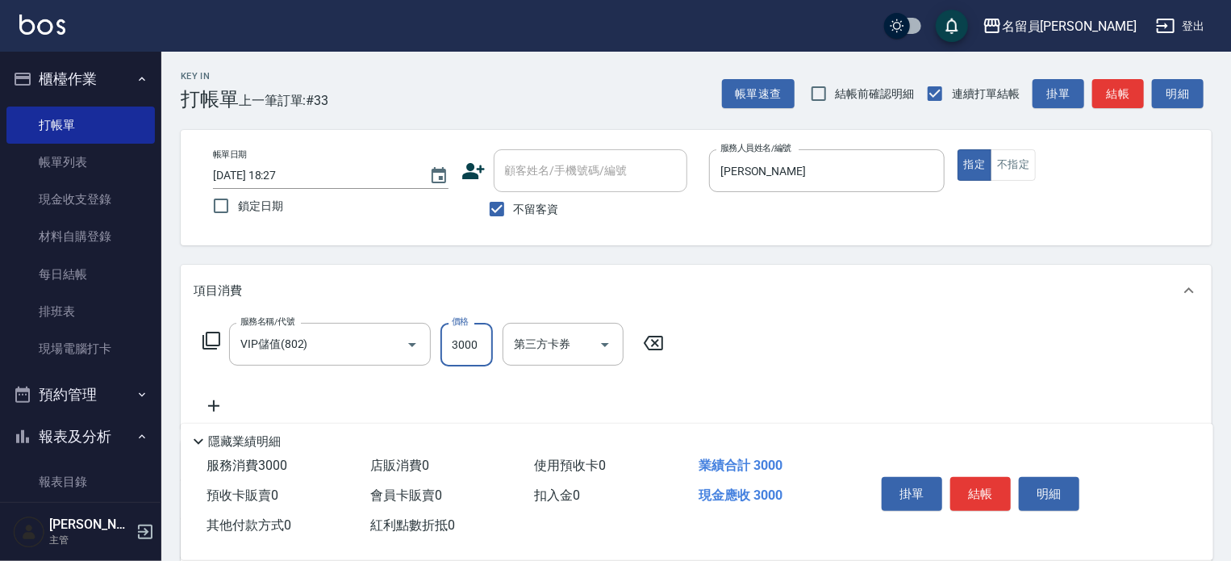
type input "3000"
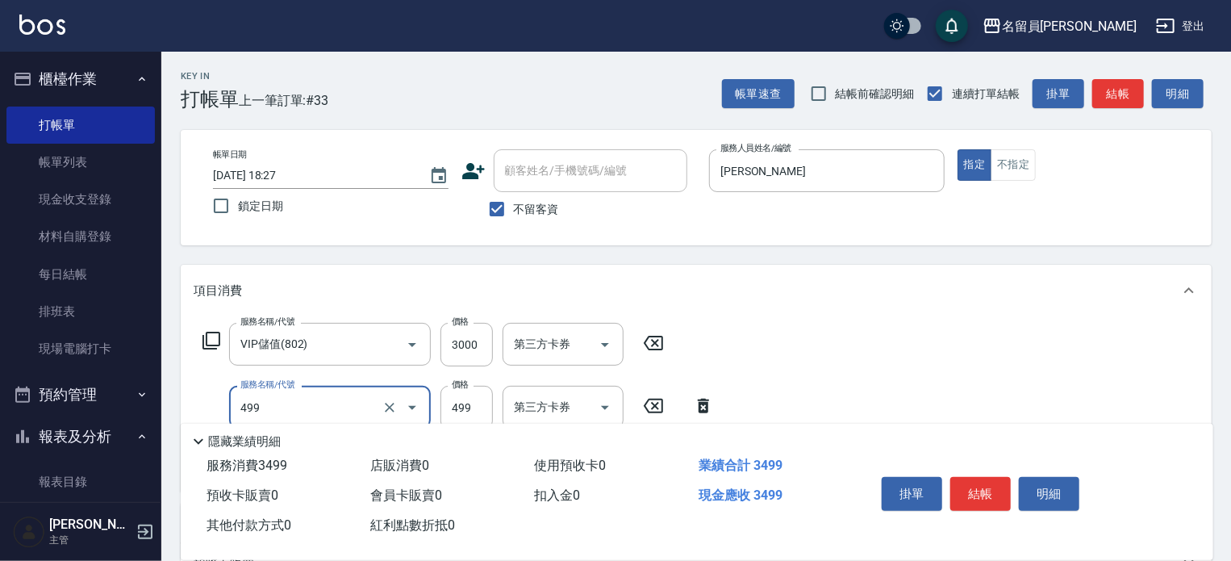
type input "去角質洗髮(499)"
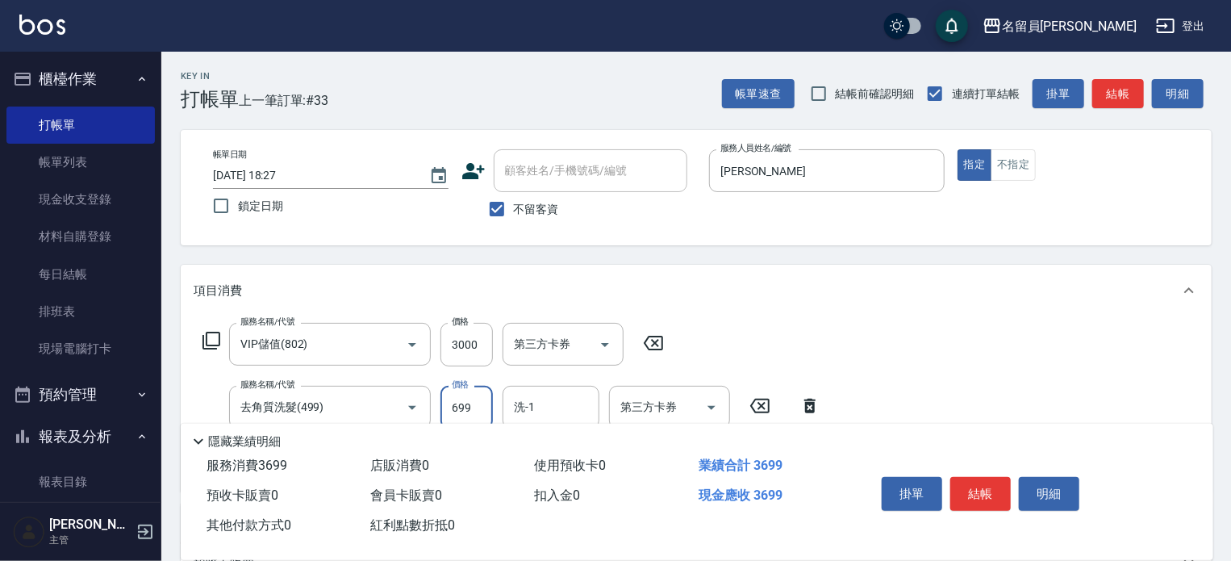
type input "699"
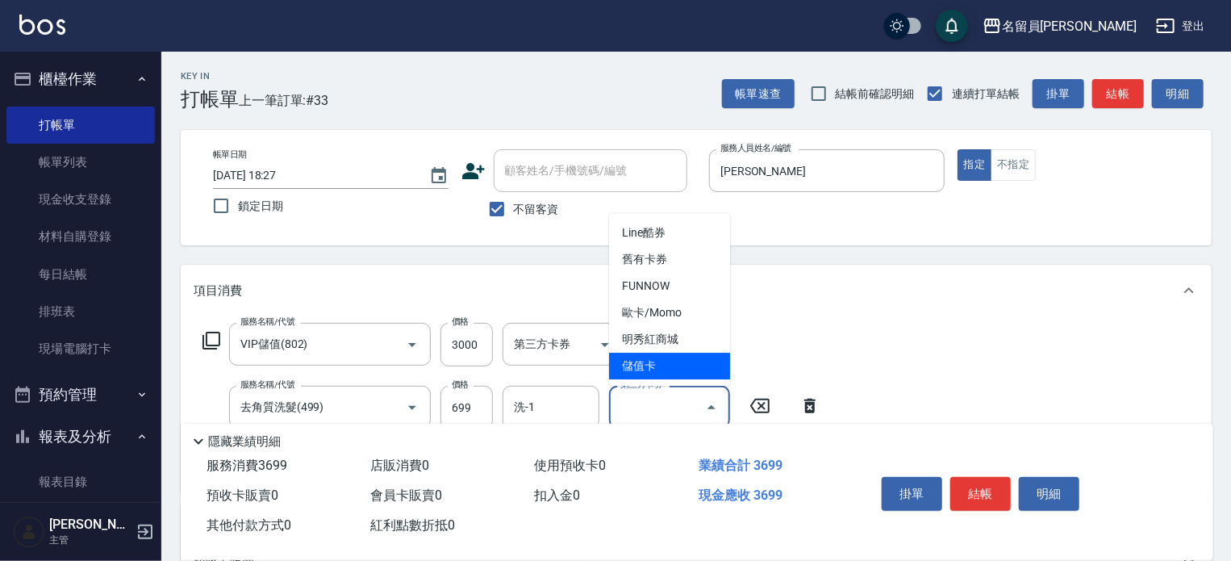
type input "儲值卡"
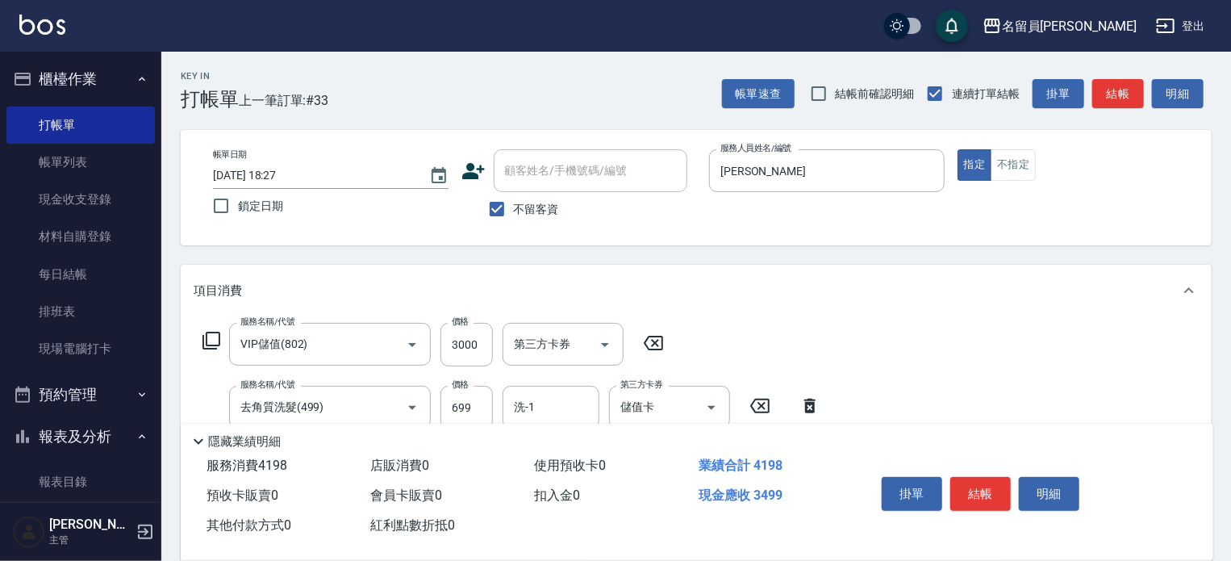
type input "去角質洗髮(499)"
type input "699"
type input "[PERSON_NAME]-13"
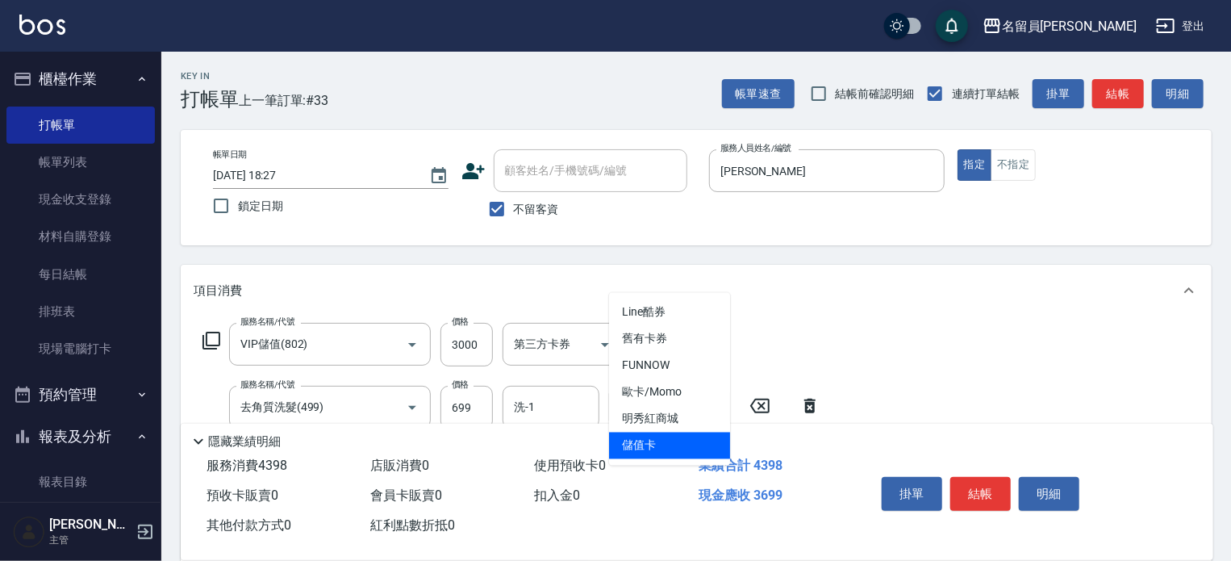
type input "儲值卡"
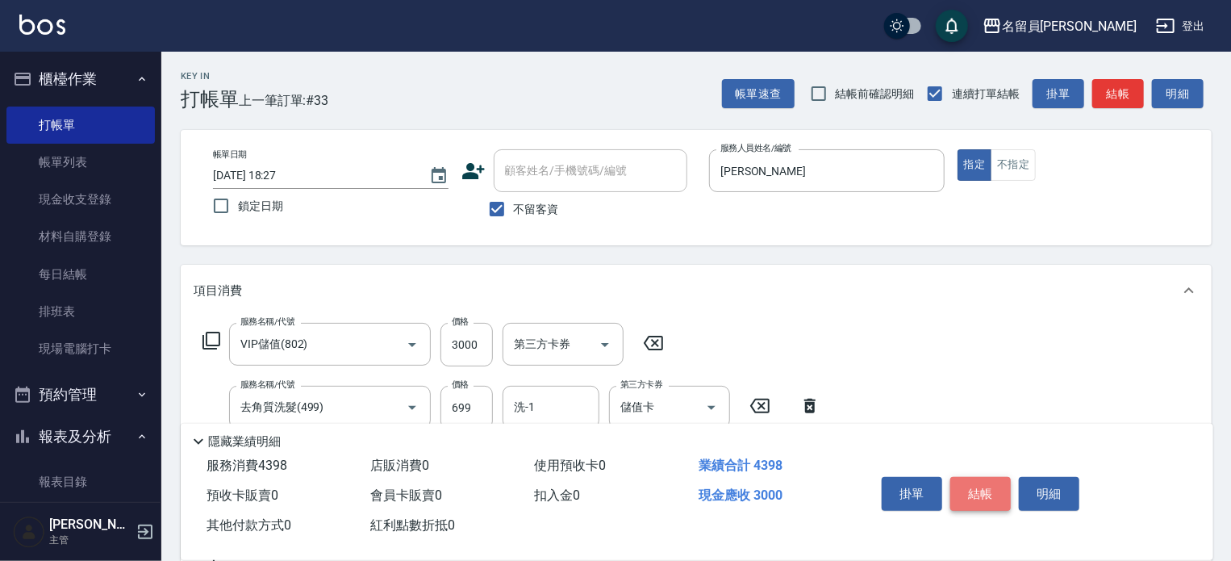
drag, startPoint x: 985, startPoint y: 492, endPoint x: 971, endPoint y: 474, distance: 23.1
click at [985, 491] on button "結帳" at bounding box center [980, 494] width 61 height 34
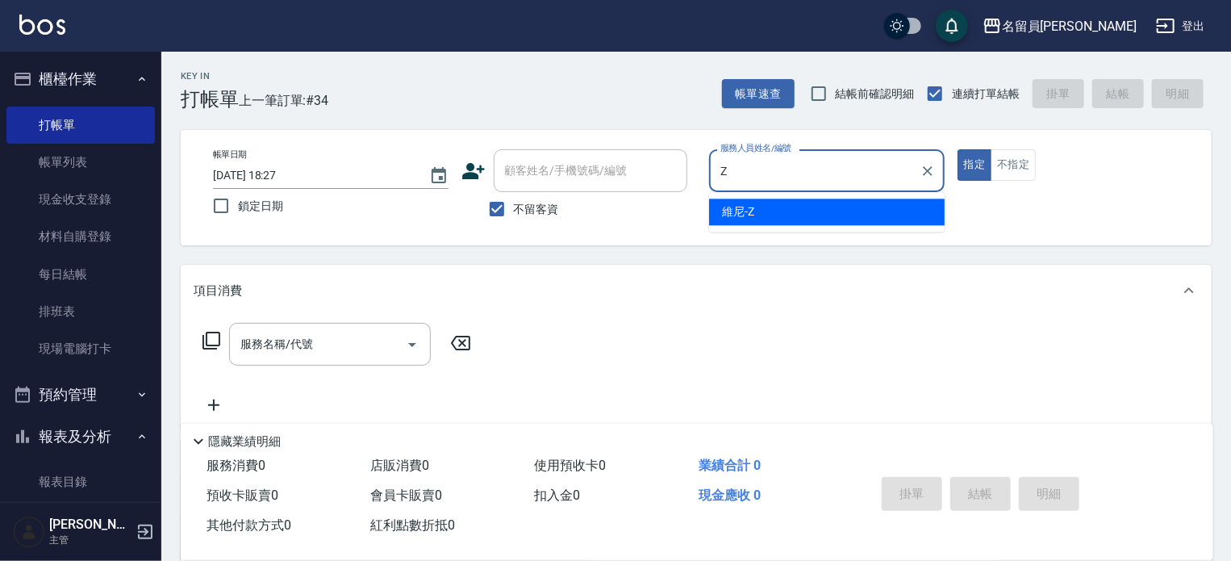
type input "維尼-Z"
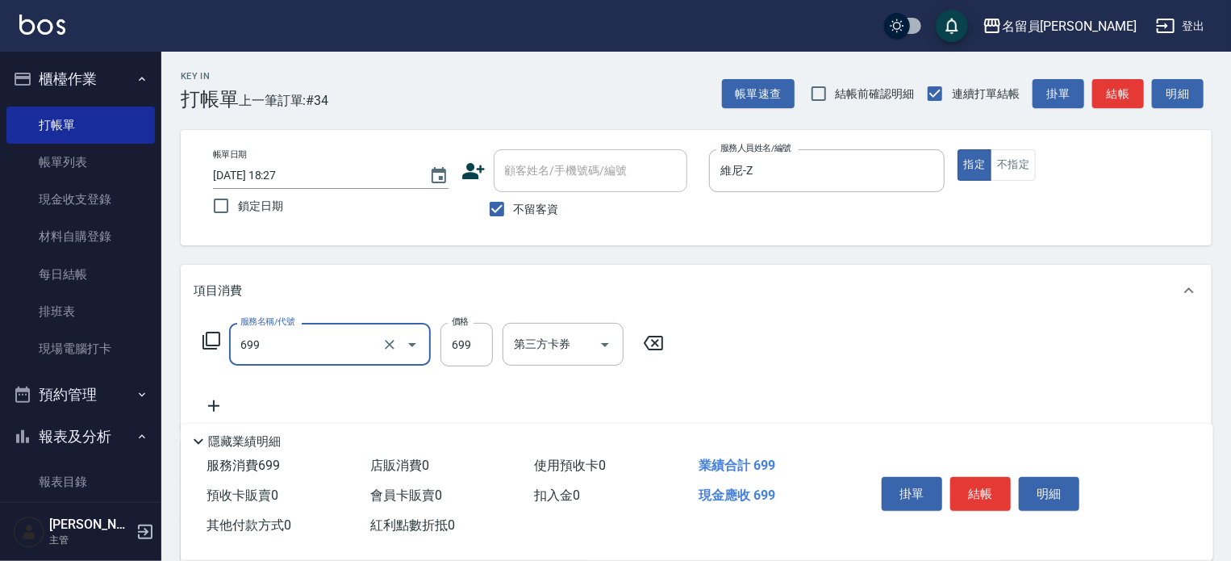
type input "精油洗髮(699)"
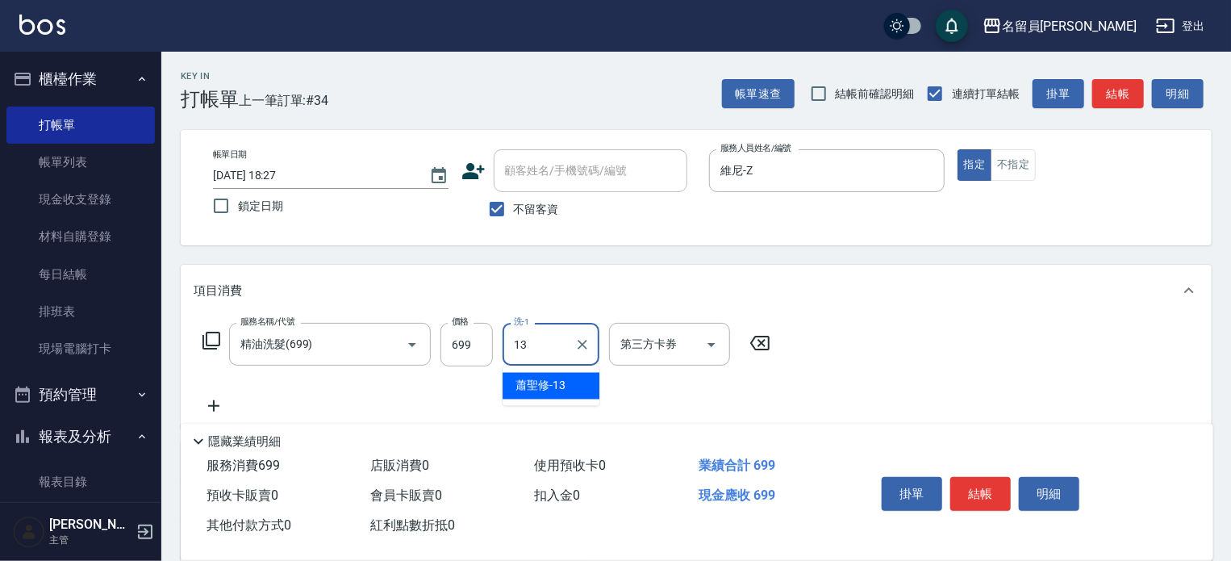
type input "[PERSON_NAME]-13"
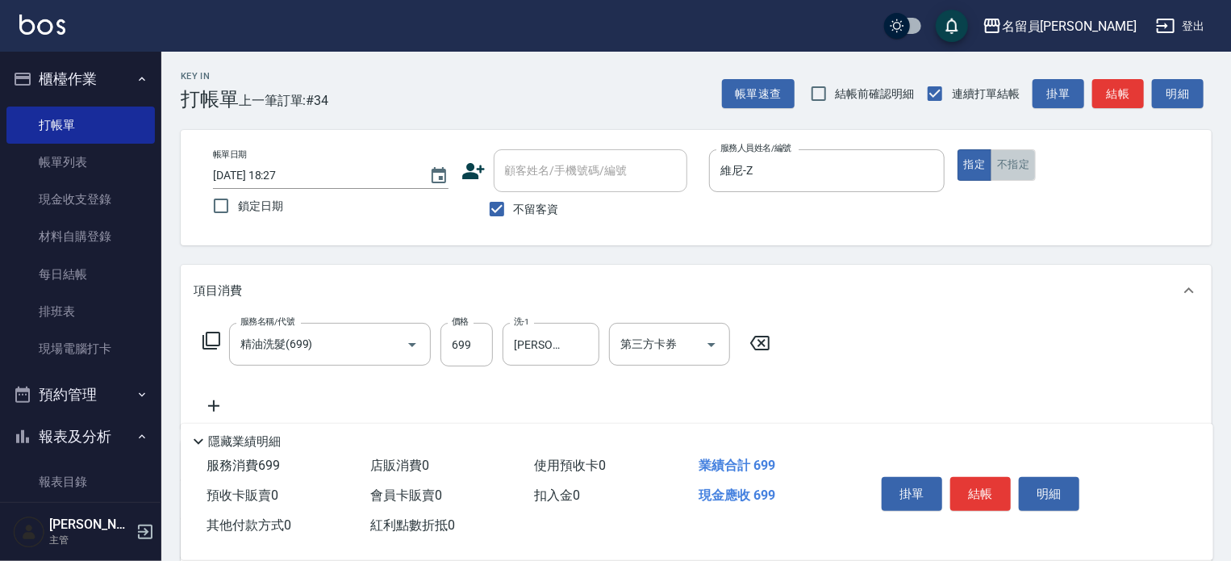
drag, startPoint x: 1008, startPoint y: 163, endPoint x: 1007, endPoint y: 177, distance: 13.8
click at [1008, 162] on button "不指定" at bounding box center [1013, 164] width 45 height 31
drag, startPoint x: 995, startPoint y: 482, endPoint x: 984, endPoint y: 450, distance: 33.4
click at [997, 478] on button "結帳" at bounding box center [980, 494] width 61 height 34
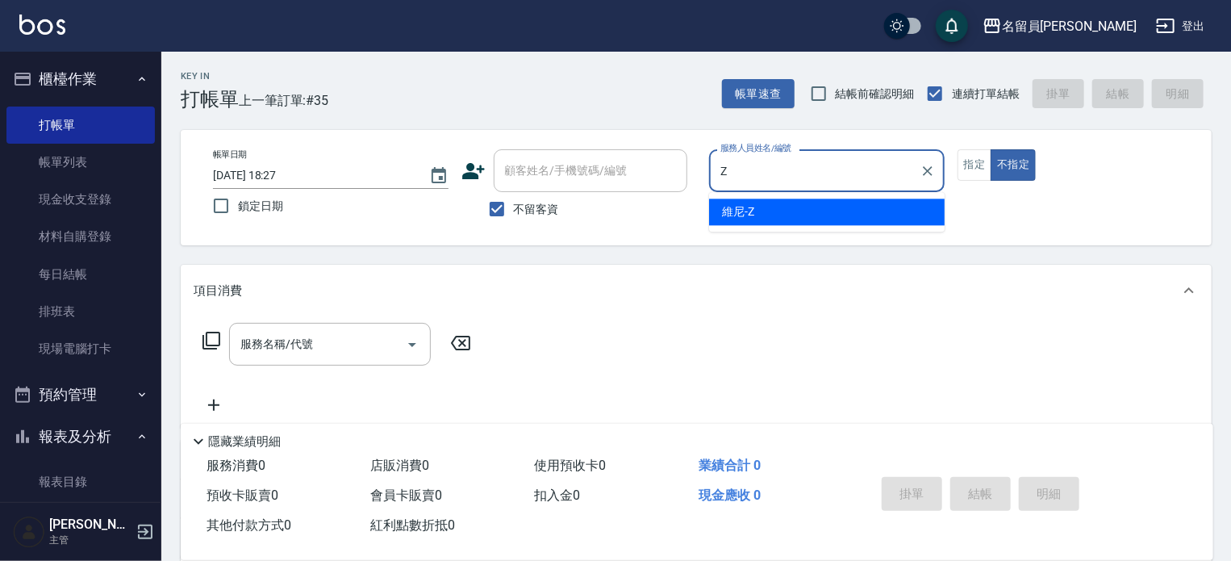
type input "維尼-Z"
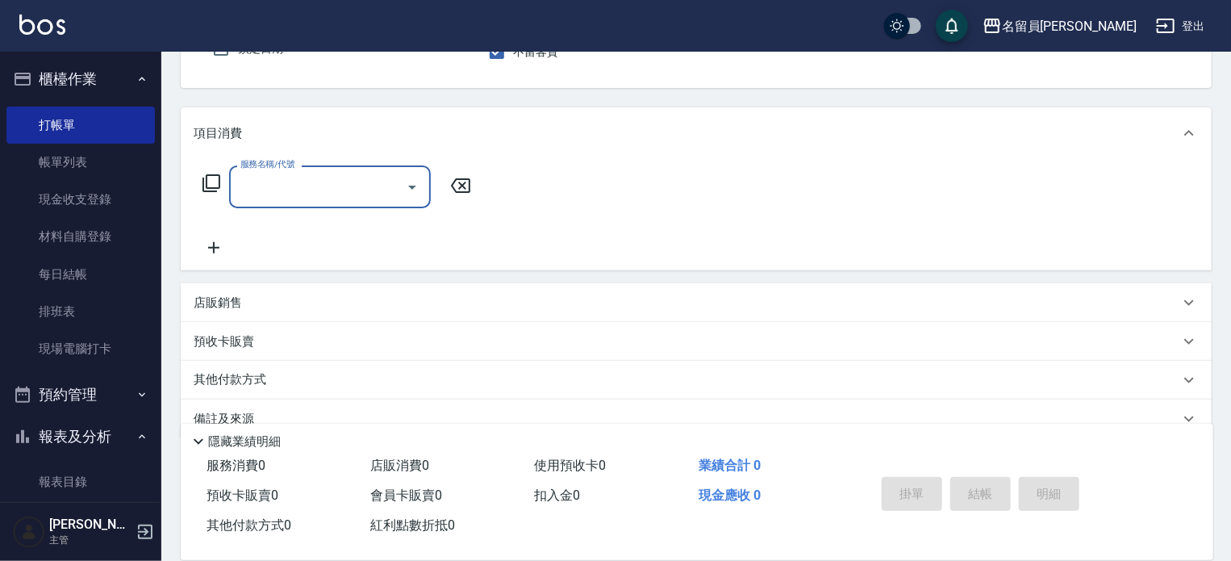
scroll to position [187, 0]
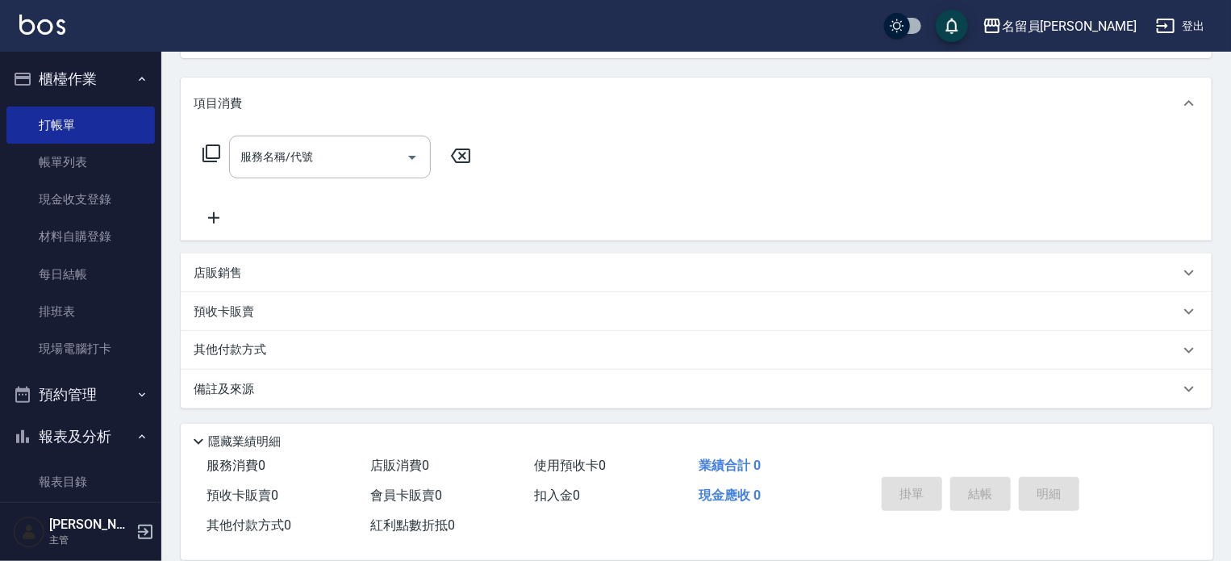
click at [377, 266] on div "店販銷售" at bounding box center [687, 273] width 986 height 17
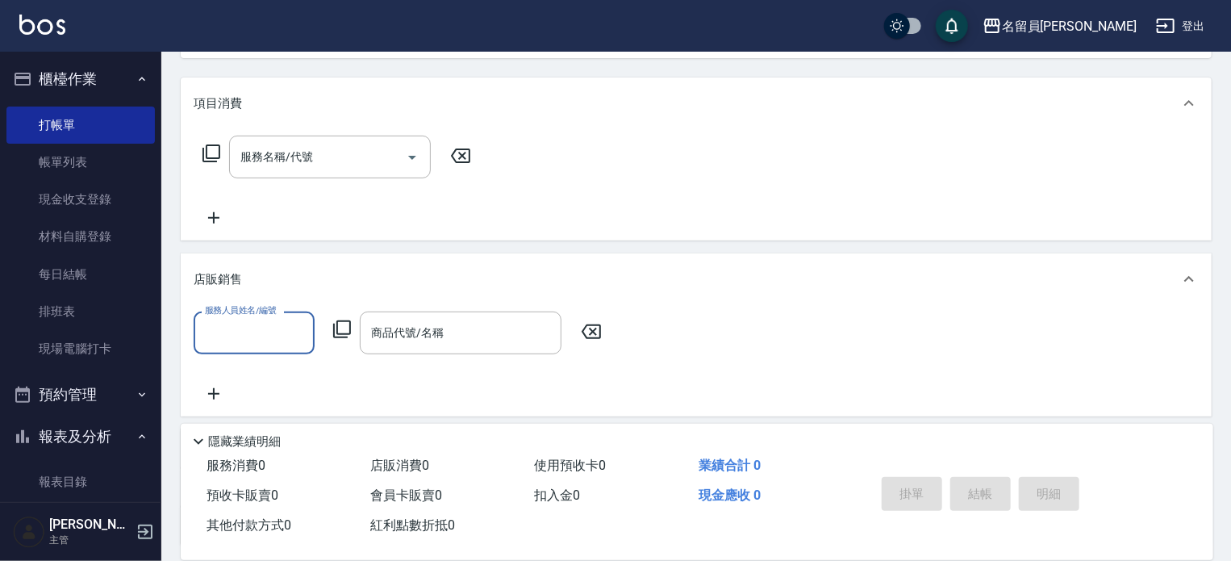
scroll to position [0, 0]
type input "維尼-Z"
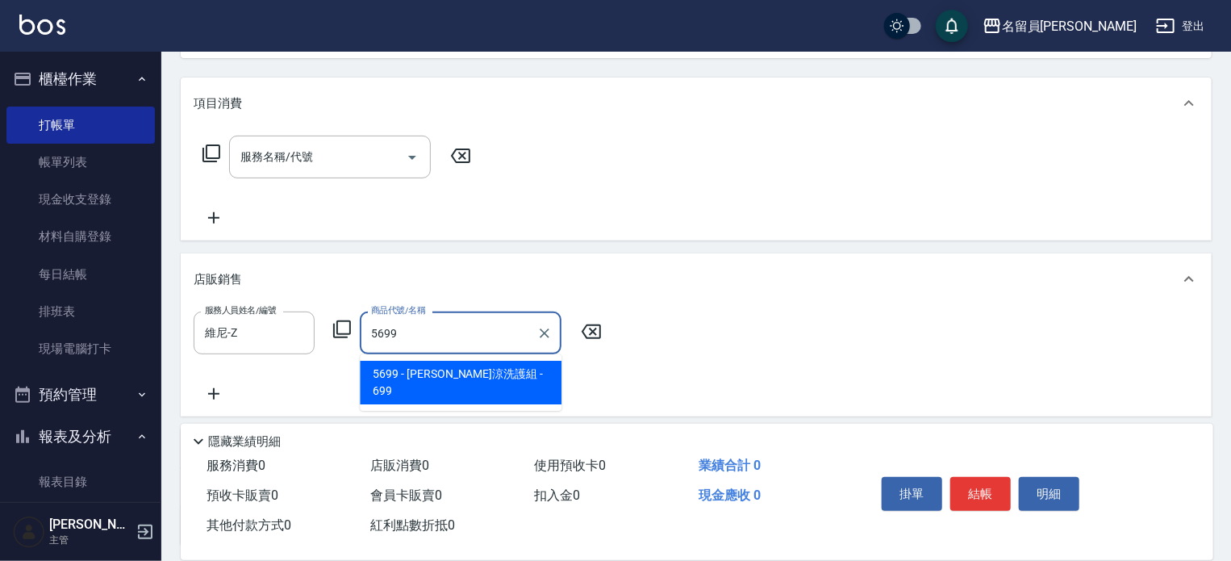
type input "[PERSON_NAME]涼洗護組"
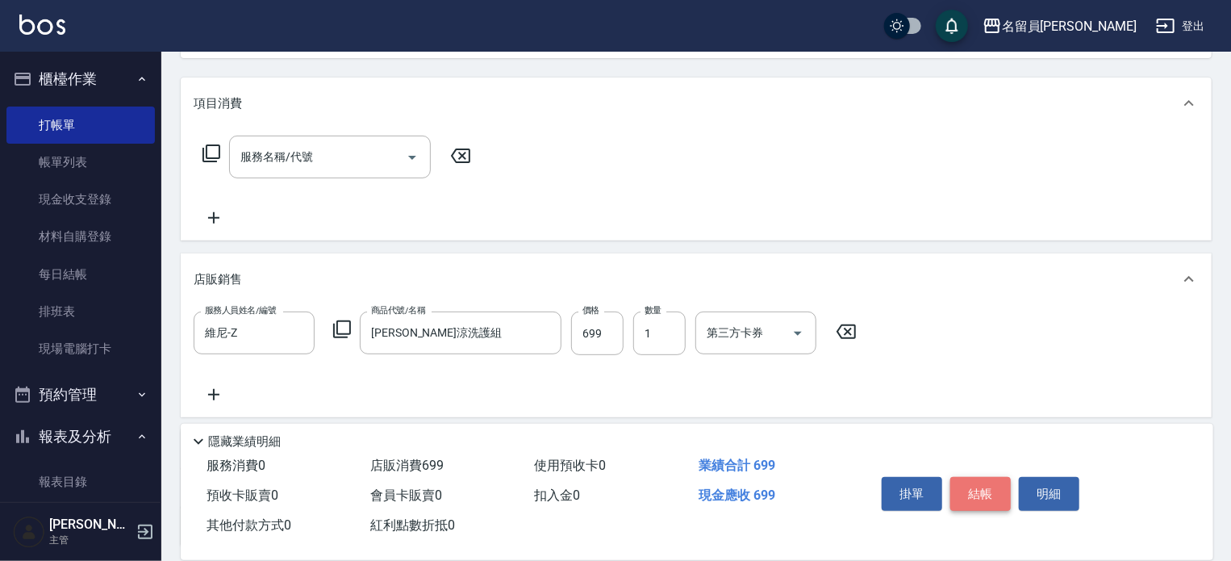
click at [1004, 495] on button "結帳" at bounding box center [980, 494] width 61 height 34
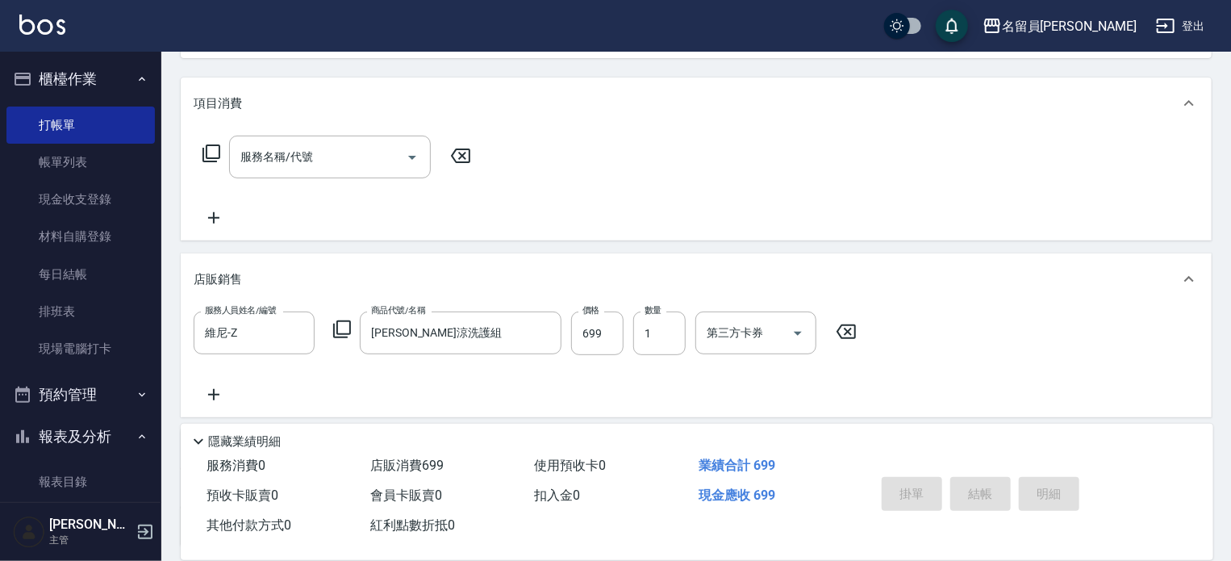
type input "[DATE] 18:28"
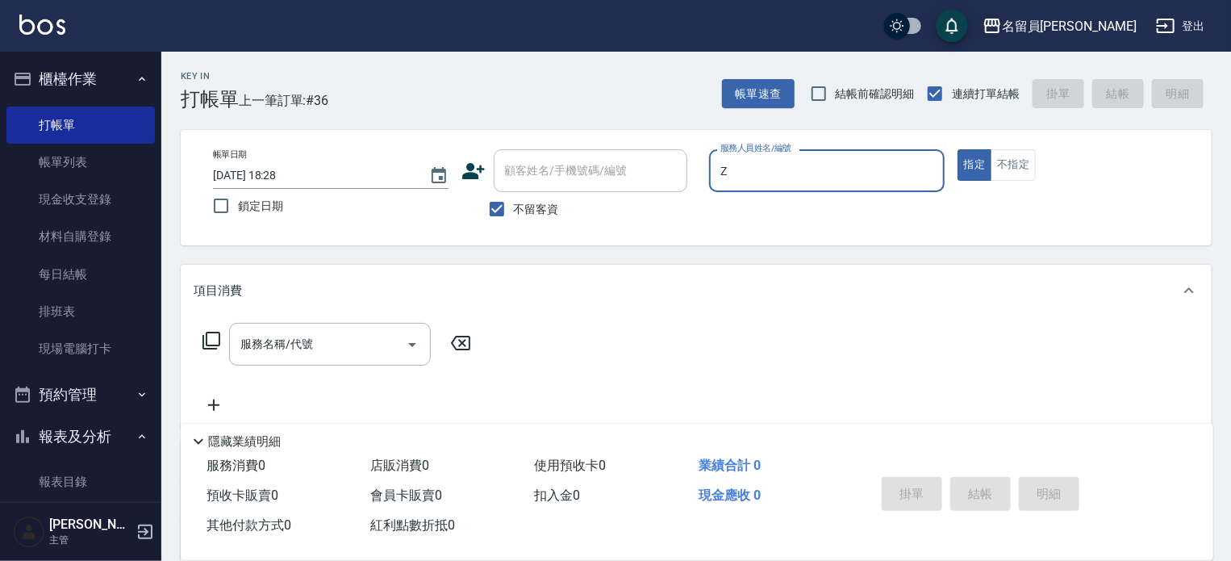
type input "維尼-Z"
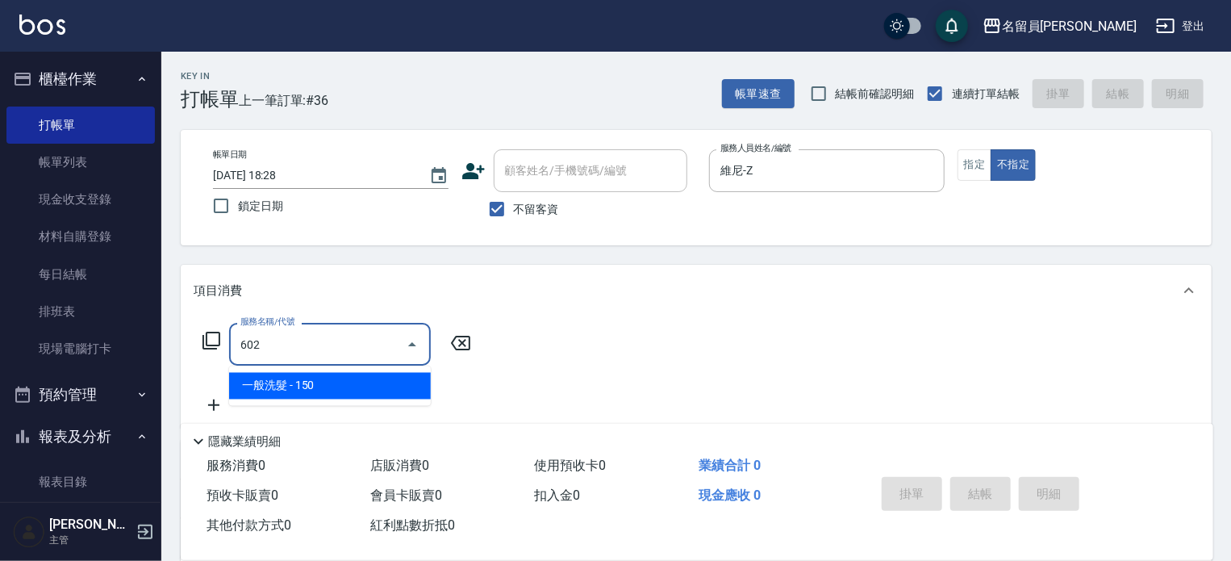
type input "一般洗髮(602)"
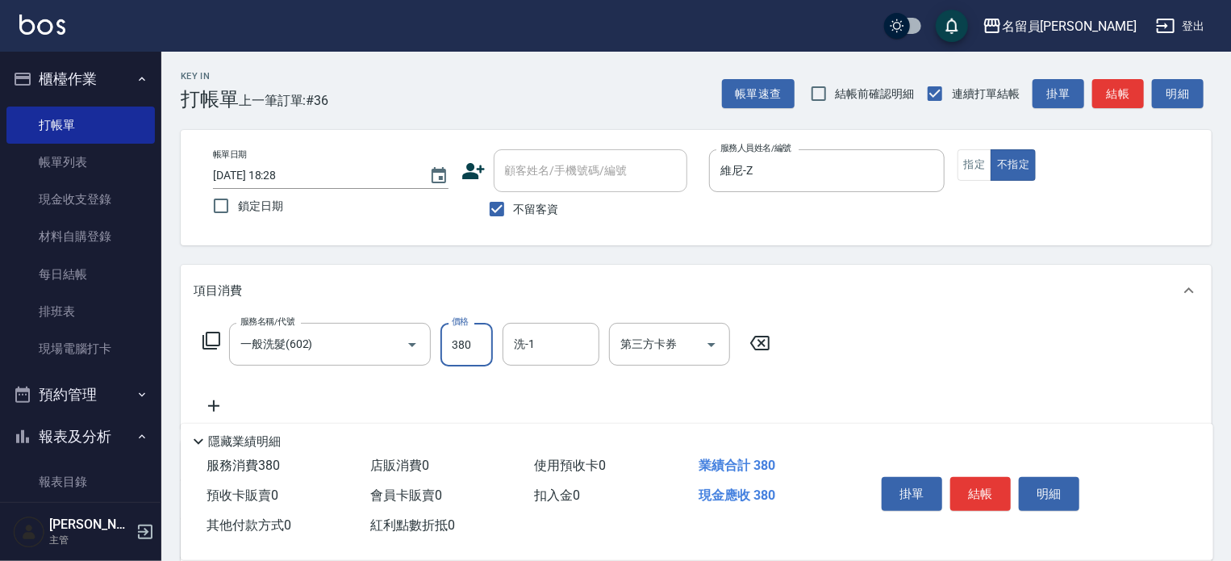
type input "380"
click at [990, 493] on button "結帳" at bounding box center [980, 494] width 61 height 34
